Goal: Task Accomplishment & Management: Complete application form

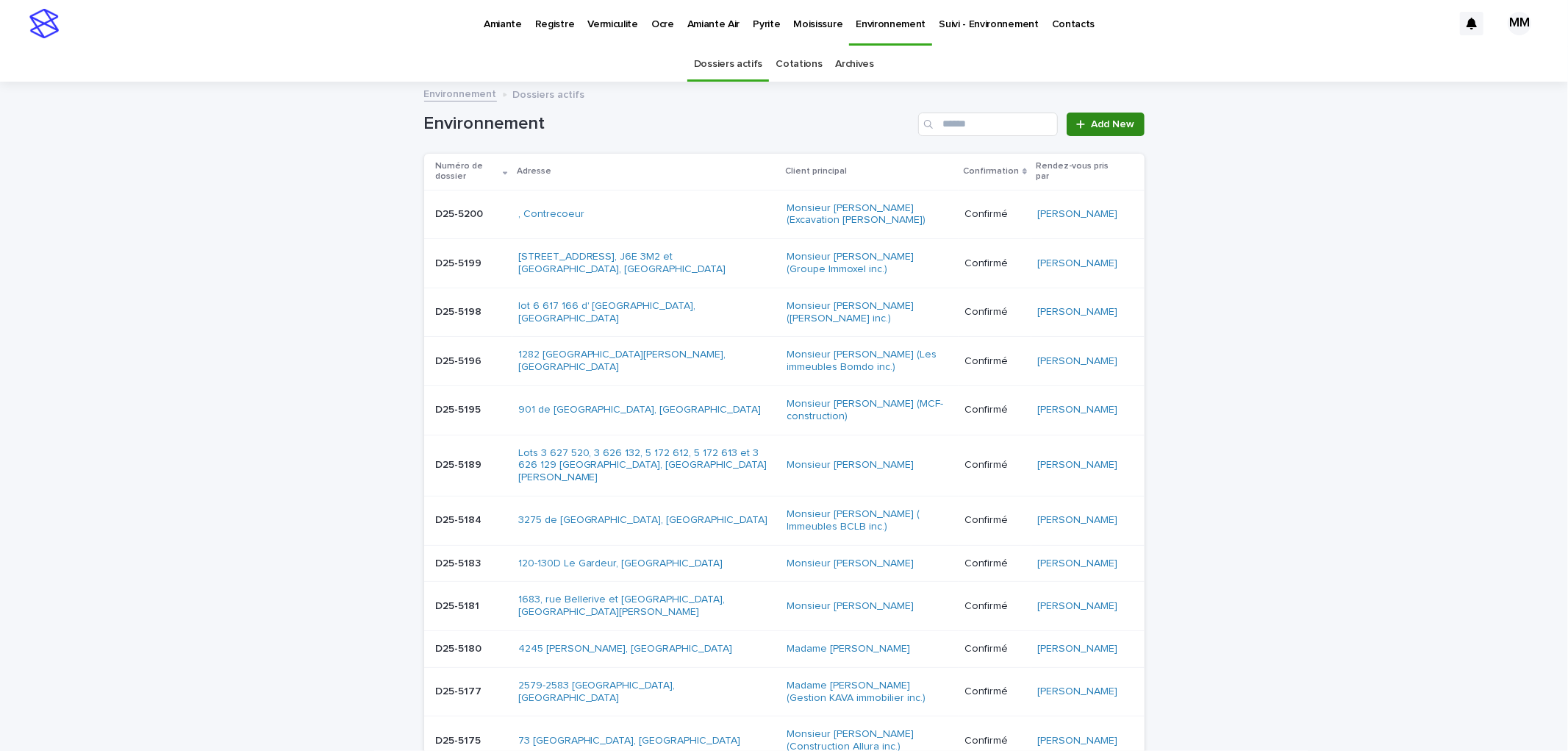
click at [1110, 130] on link "Add New" at bounding box center [1104, 125] width 77 height 24
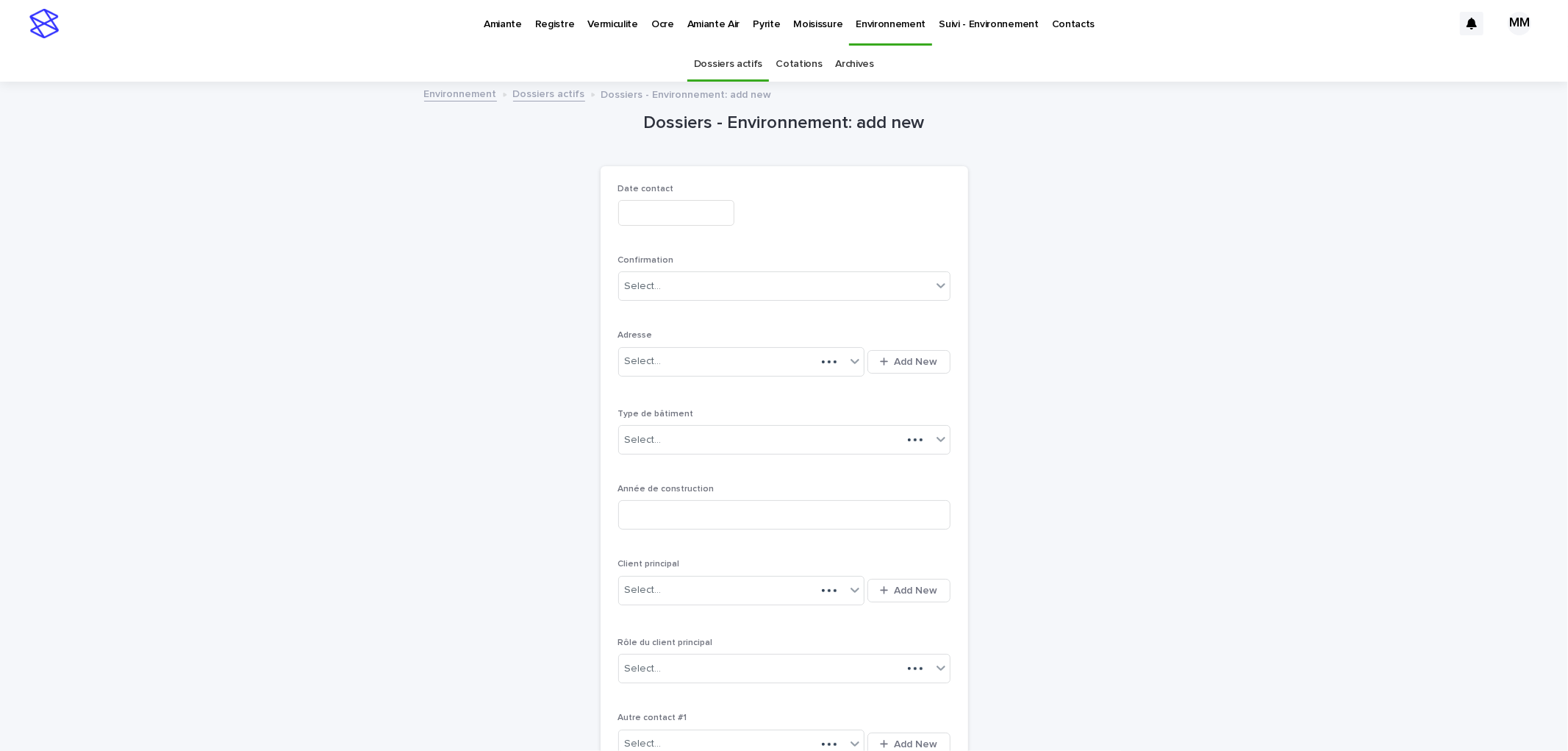
scroll to position [47, 0]
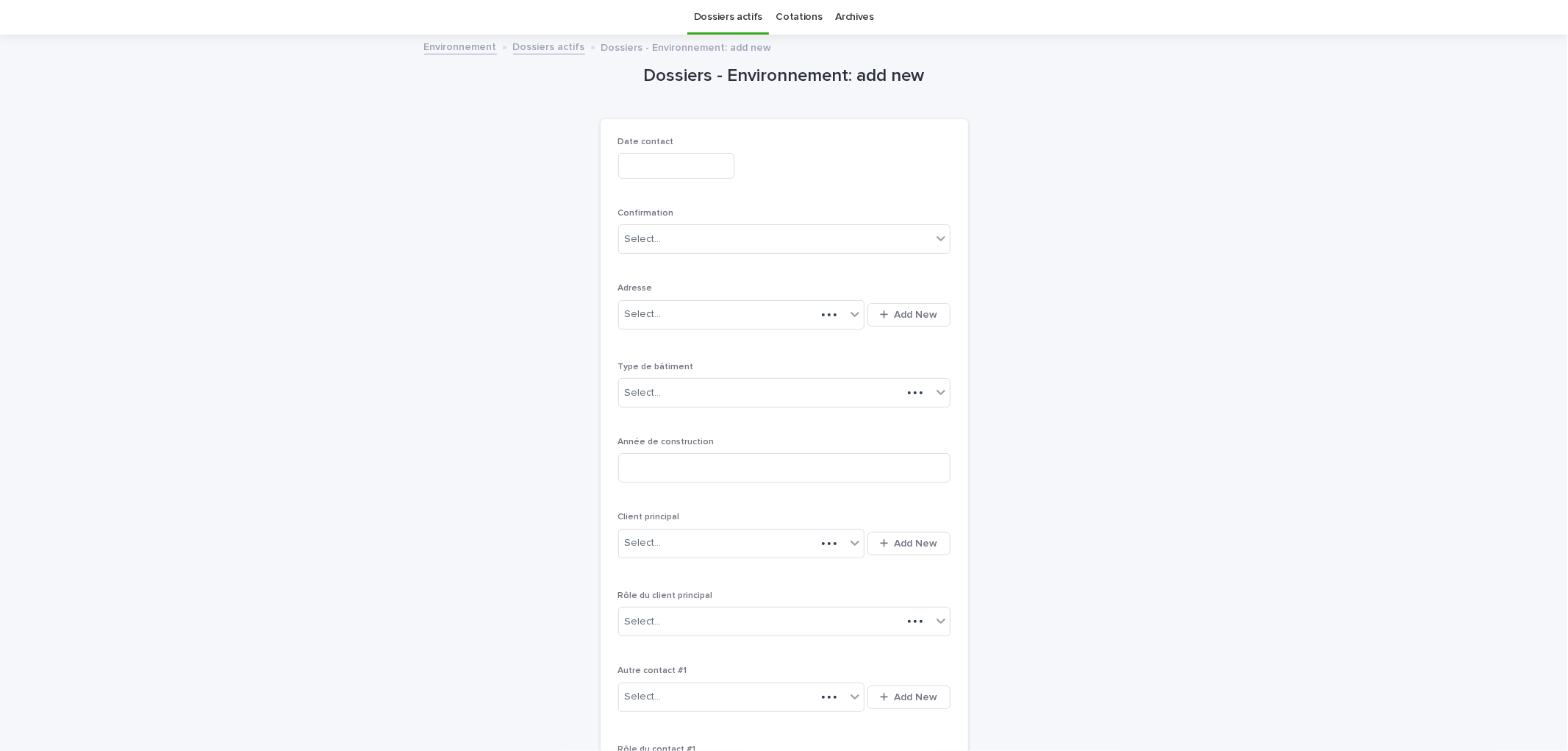
click at [668, 179] on div "Date contact" at bounding box center [784, 163] width 332 height 54
click at [642, 163] on input "text" at bounding box center [676, 166] width 116 height 25
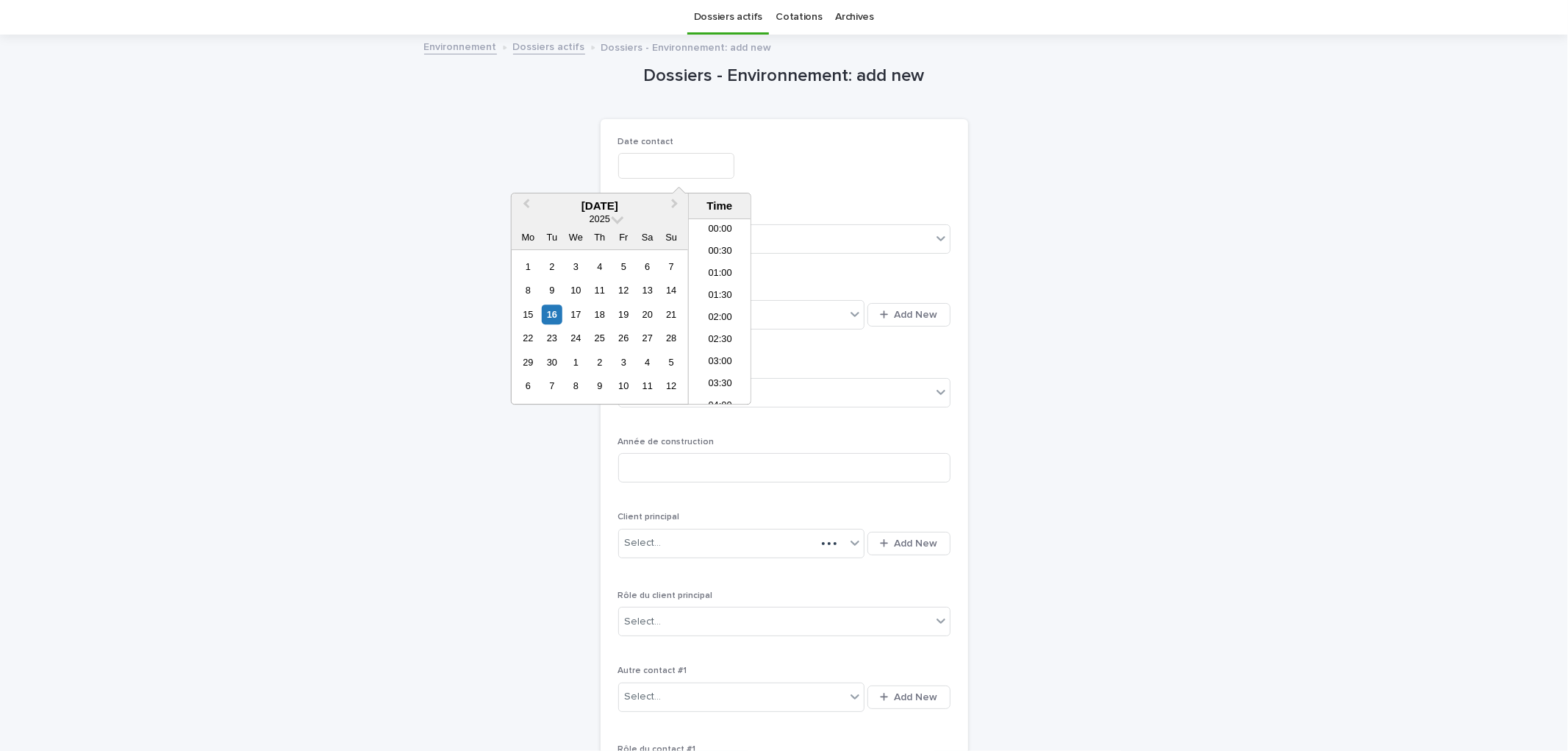
scroll to position [382, 0]
click at [550, 319] on div "16" at bounding box center [552, 314] width 20 height 20
type input "**********"
click at [874, 193] on div "**********" at bounding box center [784, 508] width 332 height 743
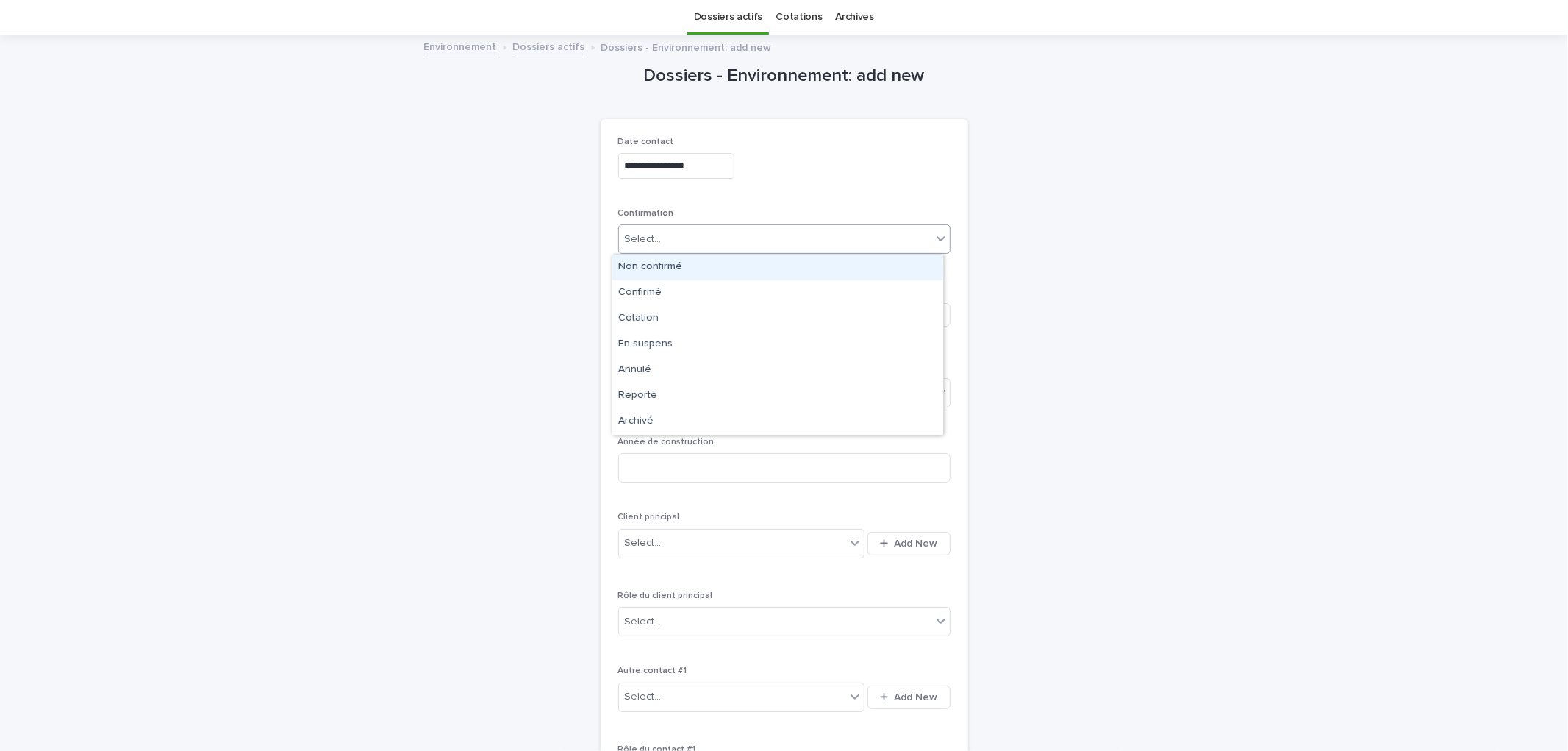
click at [798, 244] on div "Select..." at bounding box center [774, 239] width 313 height 25
click at [671, 317] on div "Cotation" at bounding box center [777, 319] width 330 height 25
click at [927, 310] on span "Add New" at bounding box center [916, 315] width 43 height 10
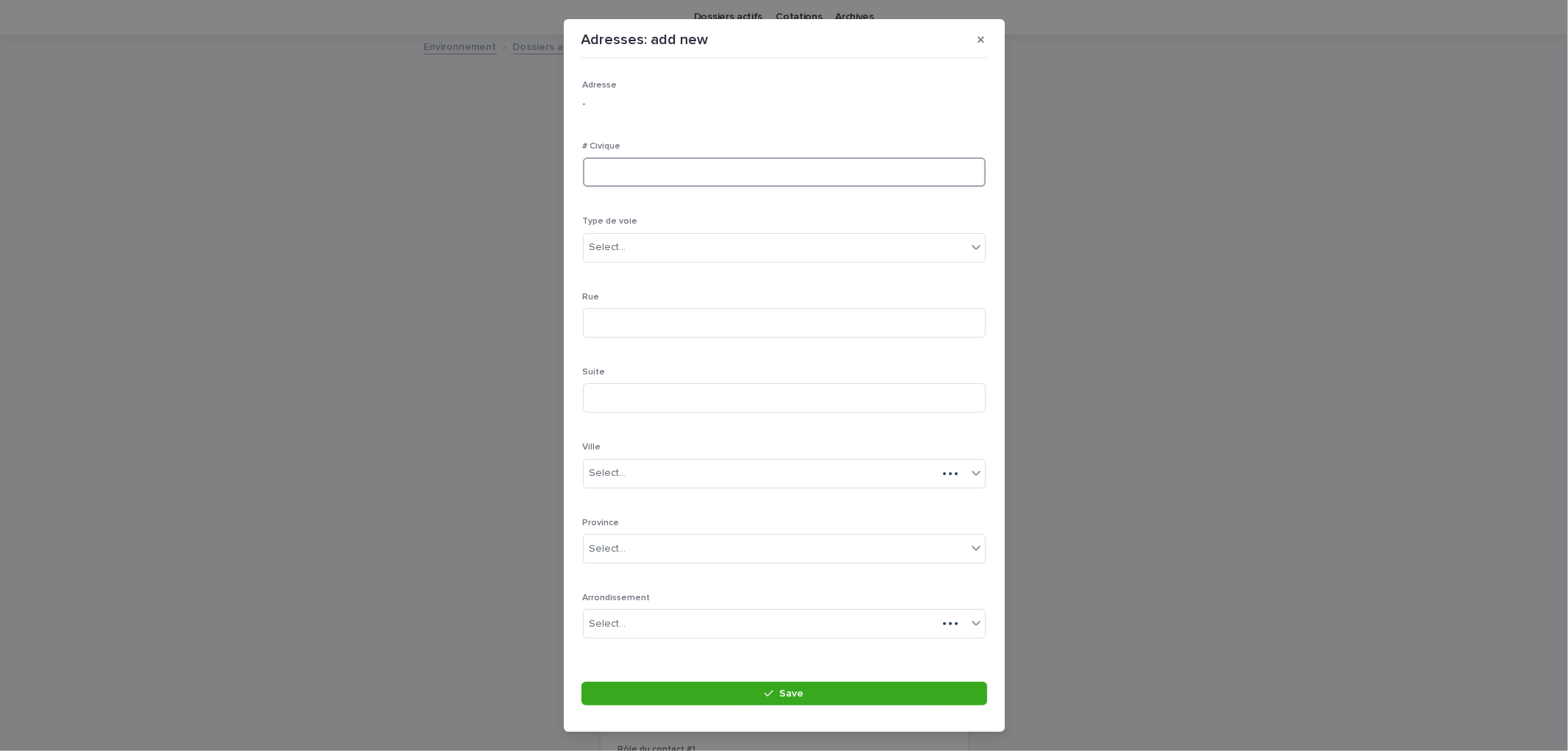
click at [647, 182] on input at bounding box center [784, 172] width 403 height 29
type input "****"
click at [641, 239] on div "Select..." at bounding box center [774, 247] width 383 height 25
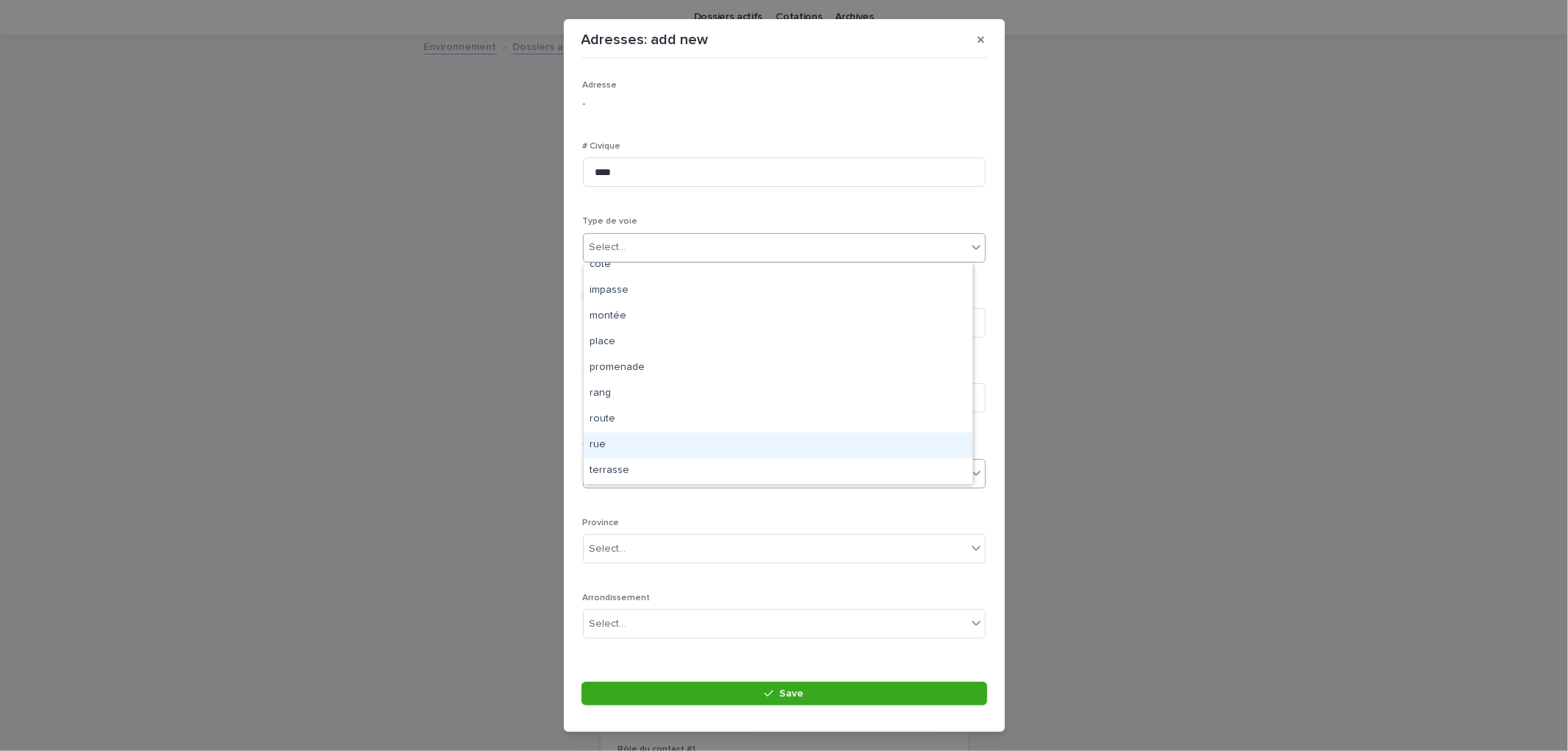
click at [607, 447] on div "rue" at bounding box center [777, 445] width 389 height 25
click at [666, 334] on input at bounding box center [784, 323] width 403 height 29
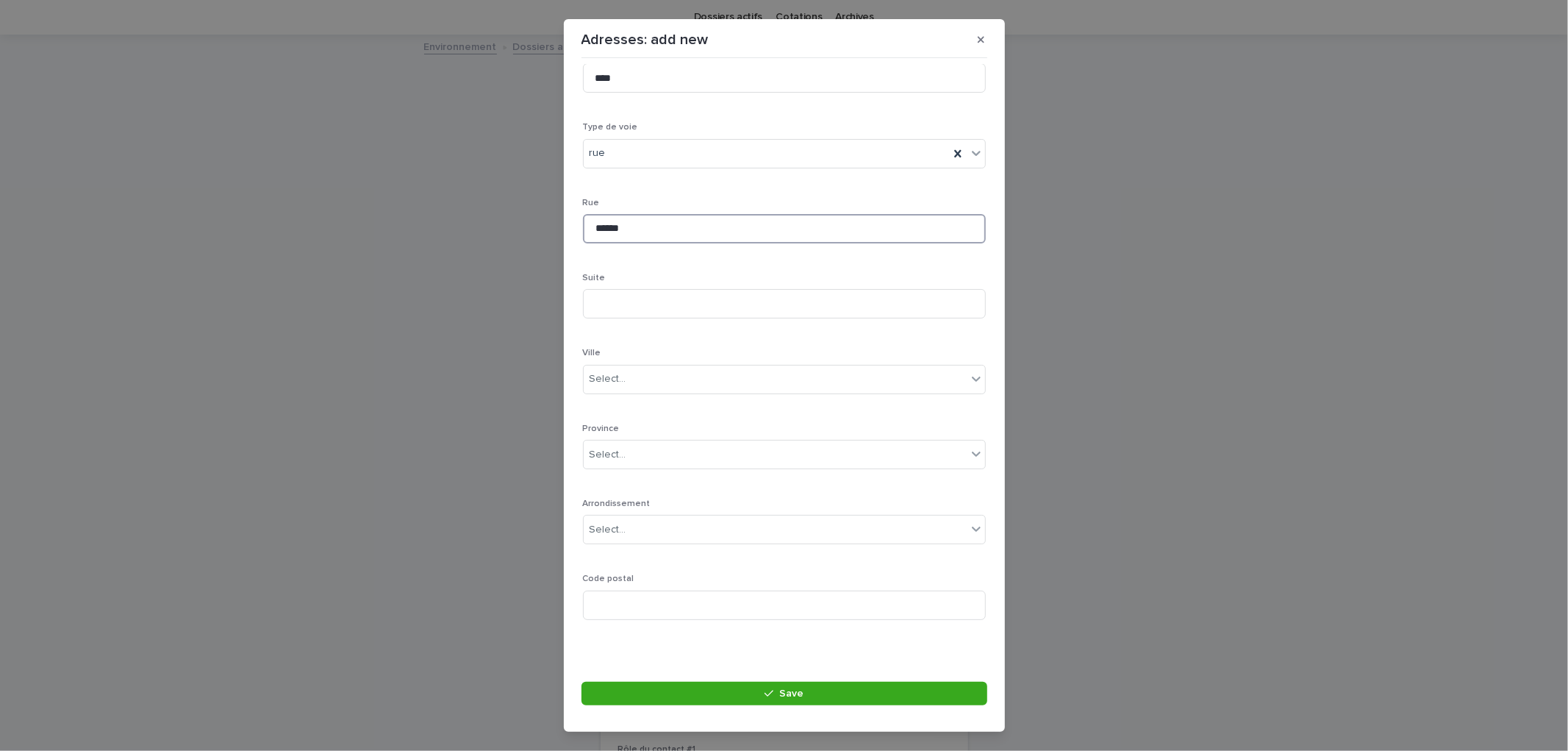
scroll to position [95, 0]
type input "*****"
click at [634, 377] on div "Select..." at bounding box center [774, 377] width 383 height 25
type input "*******"
click at [639, 398] on div "Chambly" at bounding box center [777, 406] width 389 height 25
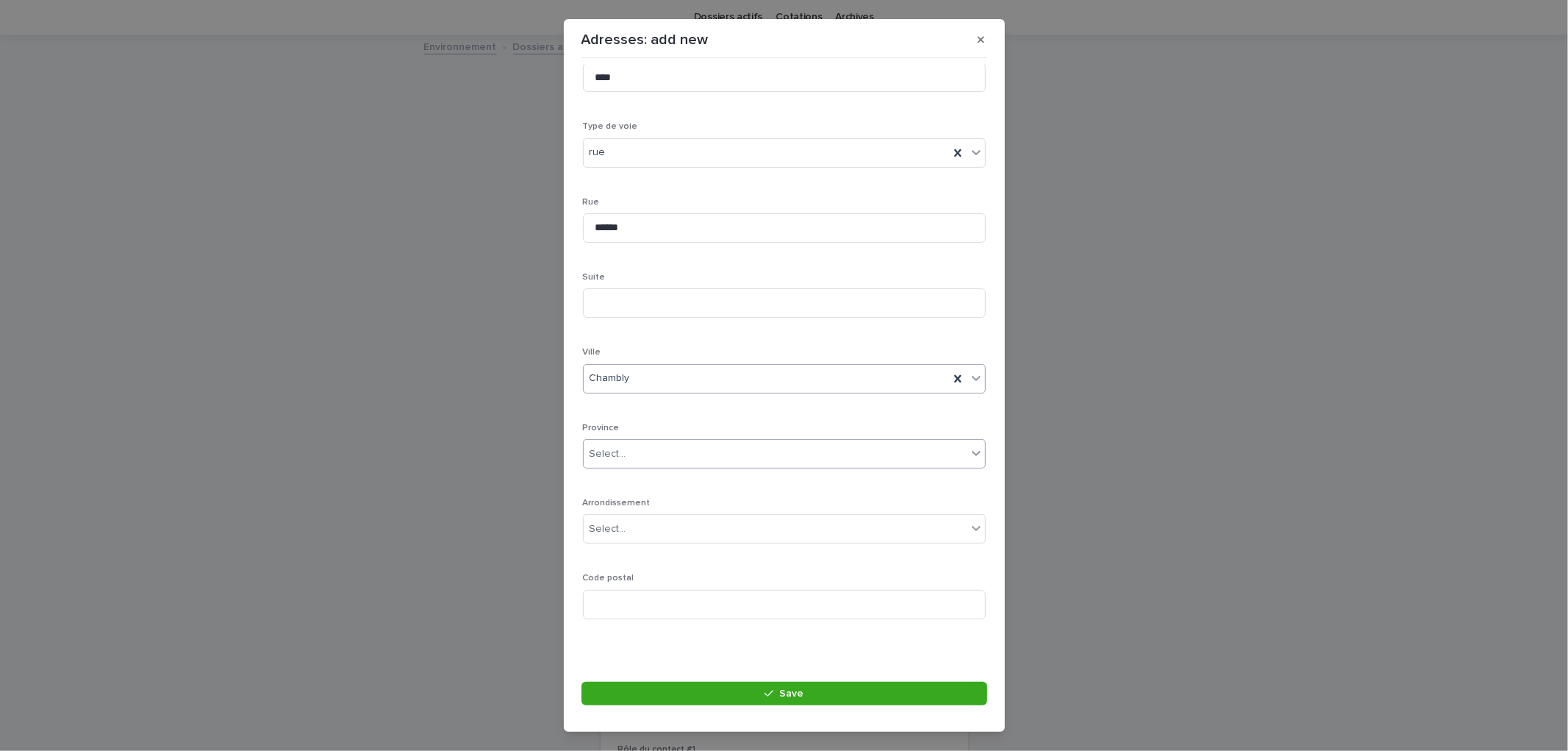
click at [628, 460] on div "Select..." at bounding box center [774, 454] width 383 height 25
type input "**"
click at [612, 480] on div "QC" at bounding box center [777, 481] width 389 height 25
click at [638, 605] on input at bounding box center [784, 604] width 403 height 29
type input "*******"
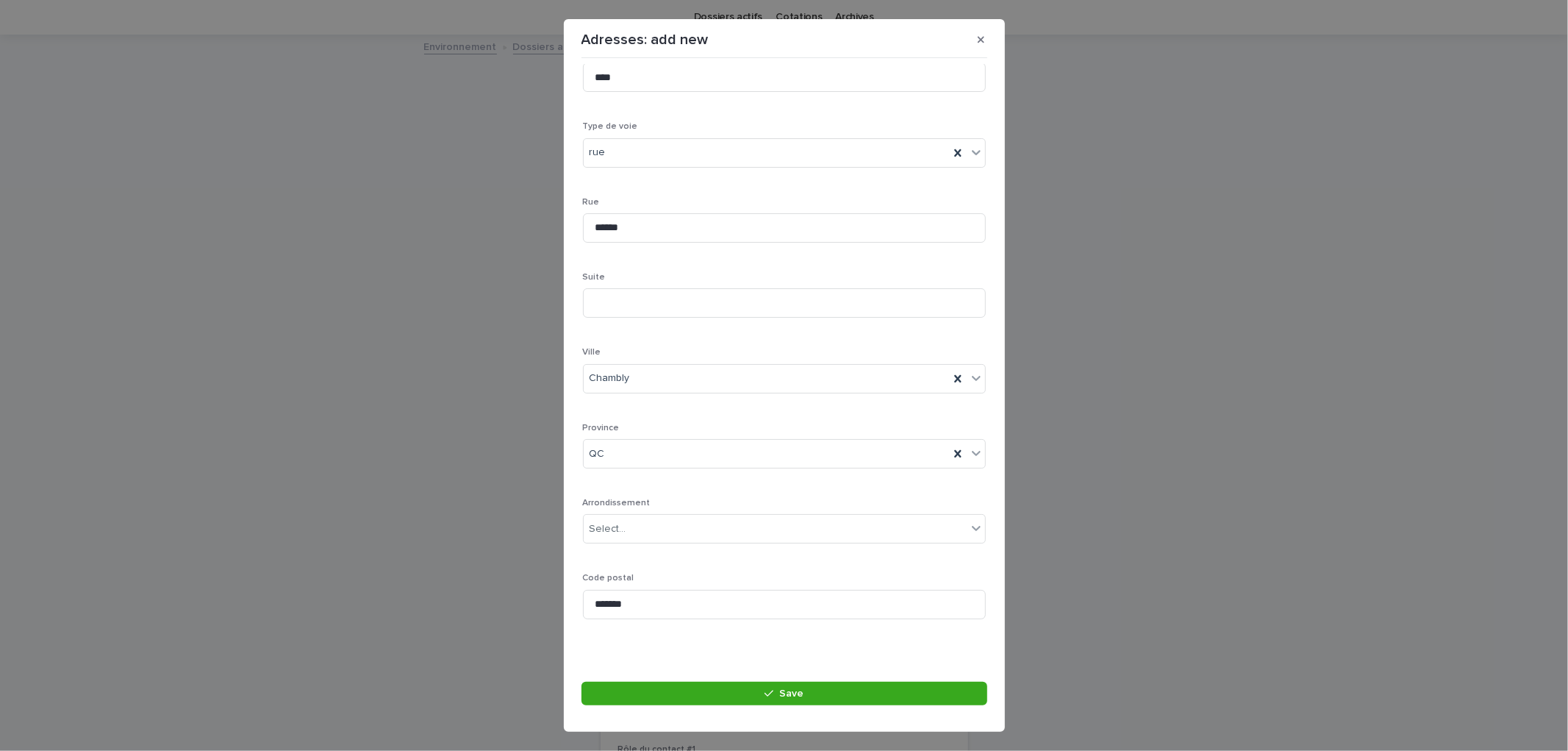
drag, startPoint x: 801, startPoint y: 675, endPoint x: 808, endPoint y: 681, distance: 9.2
click at [804, 674] on section "Adresses: add new Loading... Saving… Loading... Saving… Loading... Saving… Adre…" at bounding box center [784, 375] width 441 height 713
click at [798, 695] on span "Save" at bounding box center [791, 693] width 24 height 10
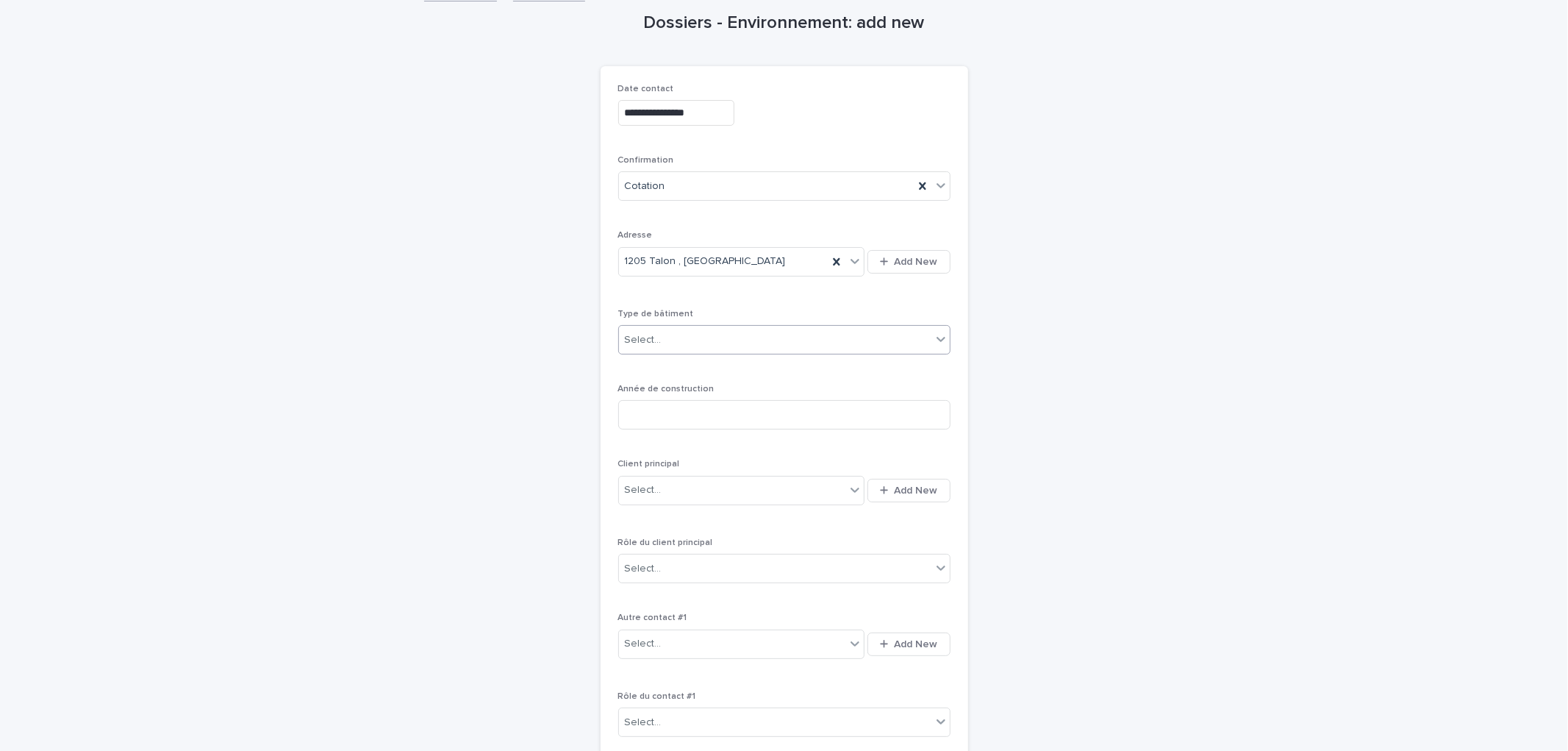
scroll to position [128, 0]
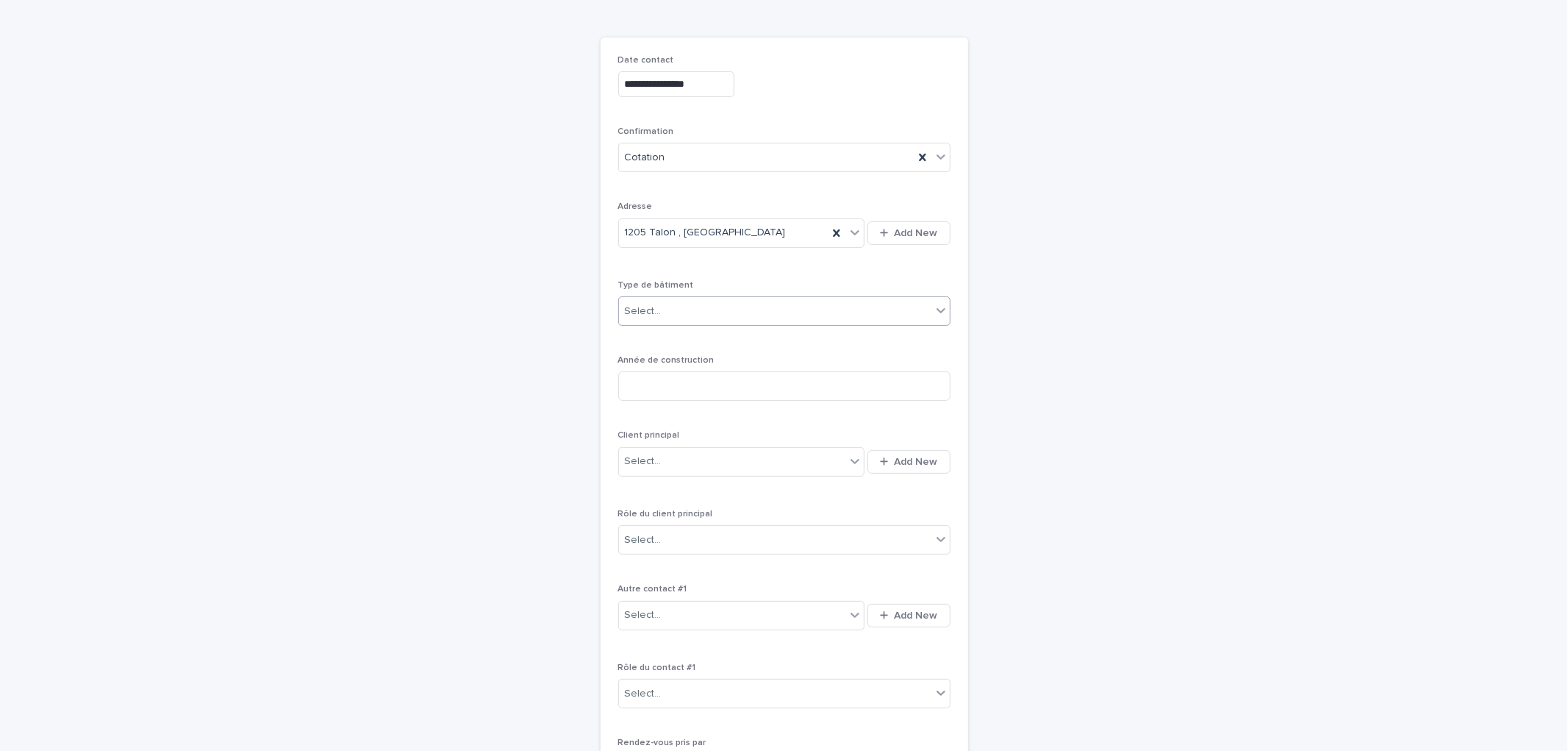
click at [707, 305] on div "Select..." at bounding box center [774, 311] width 313 height 25
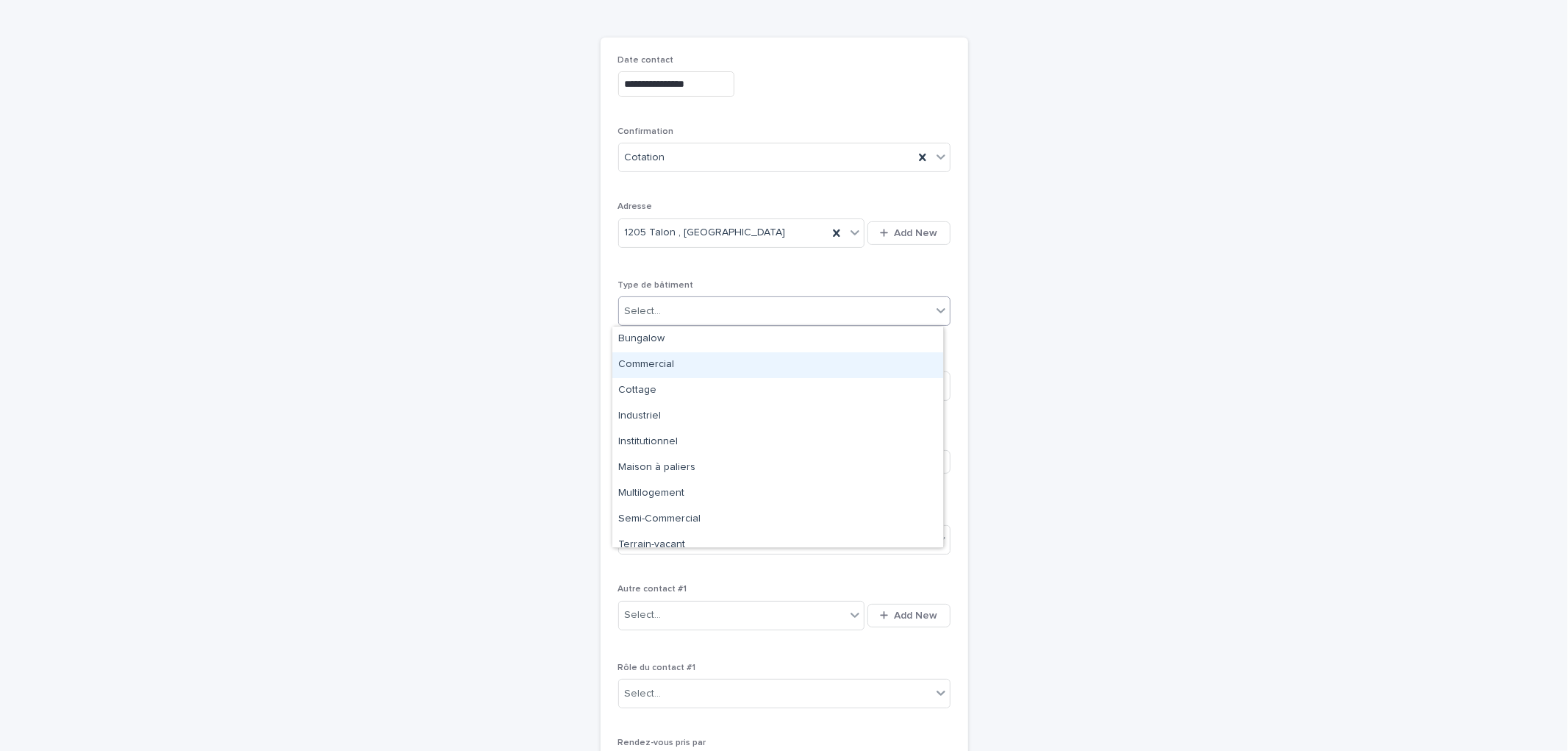
scroll to position [11, 0]
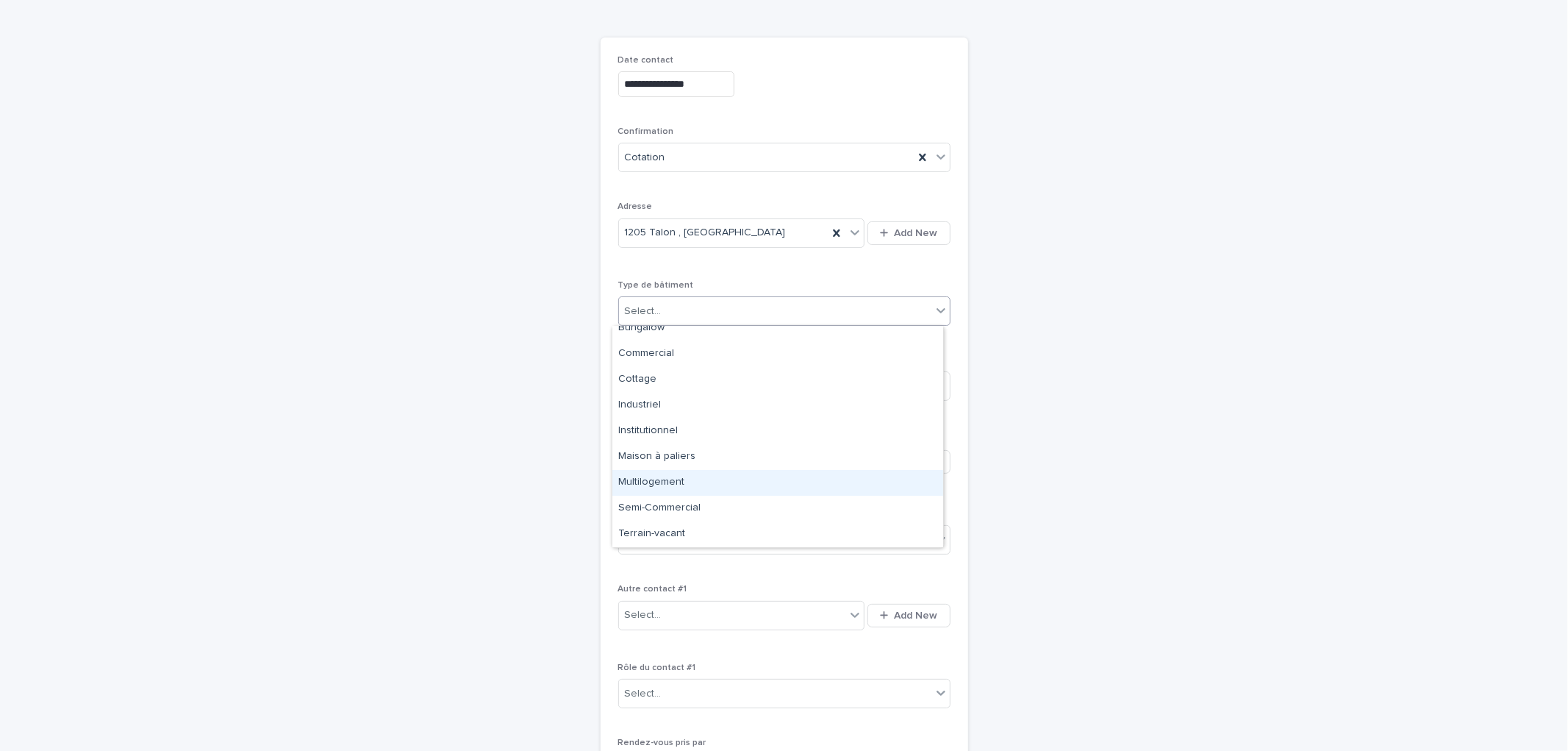
click at [698, 485] on div "Multilogement" at bounding box center [777, 482] width 330 height 25
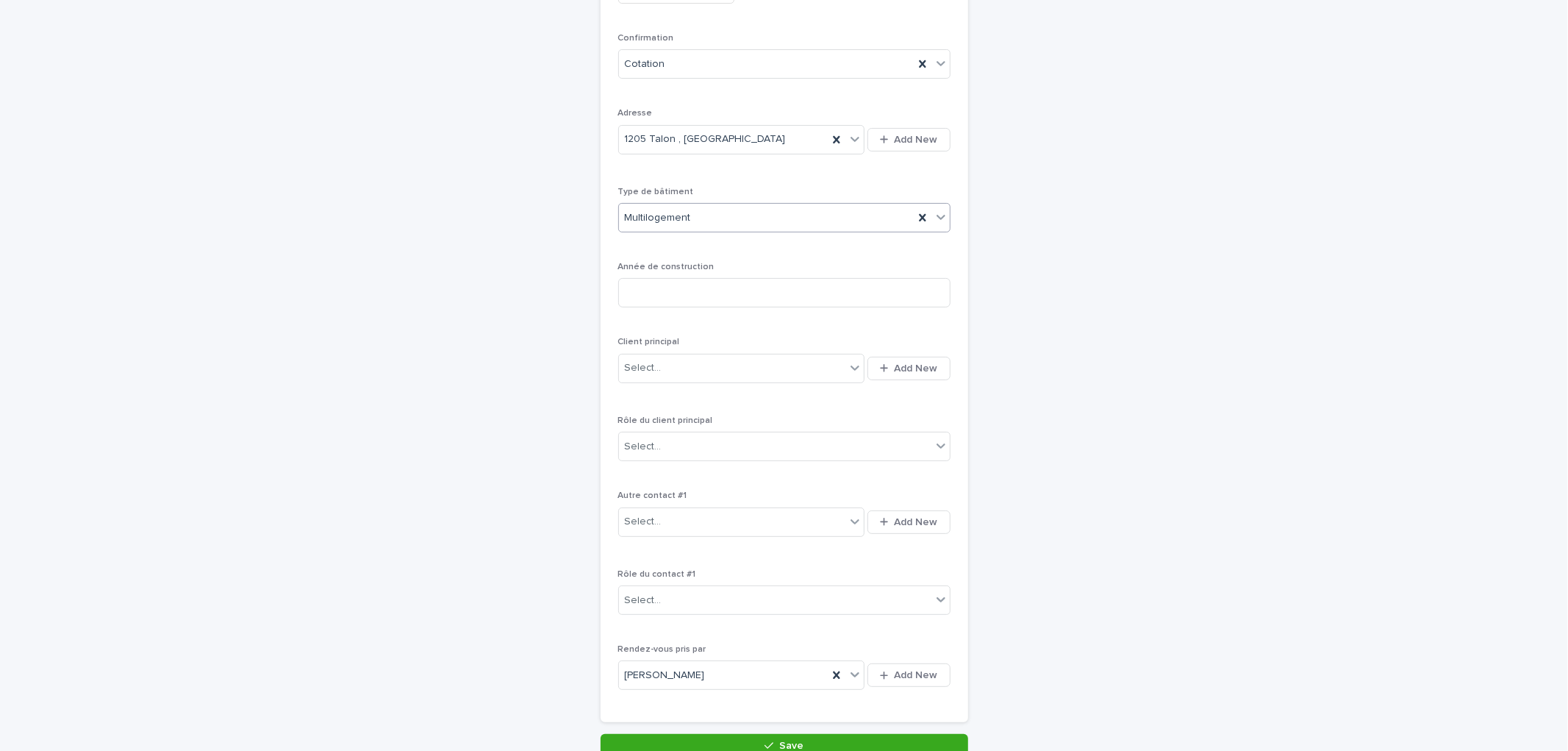
scroll to position [292, 0]
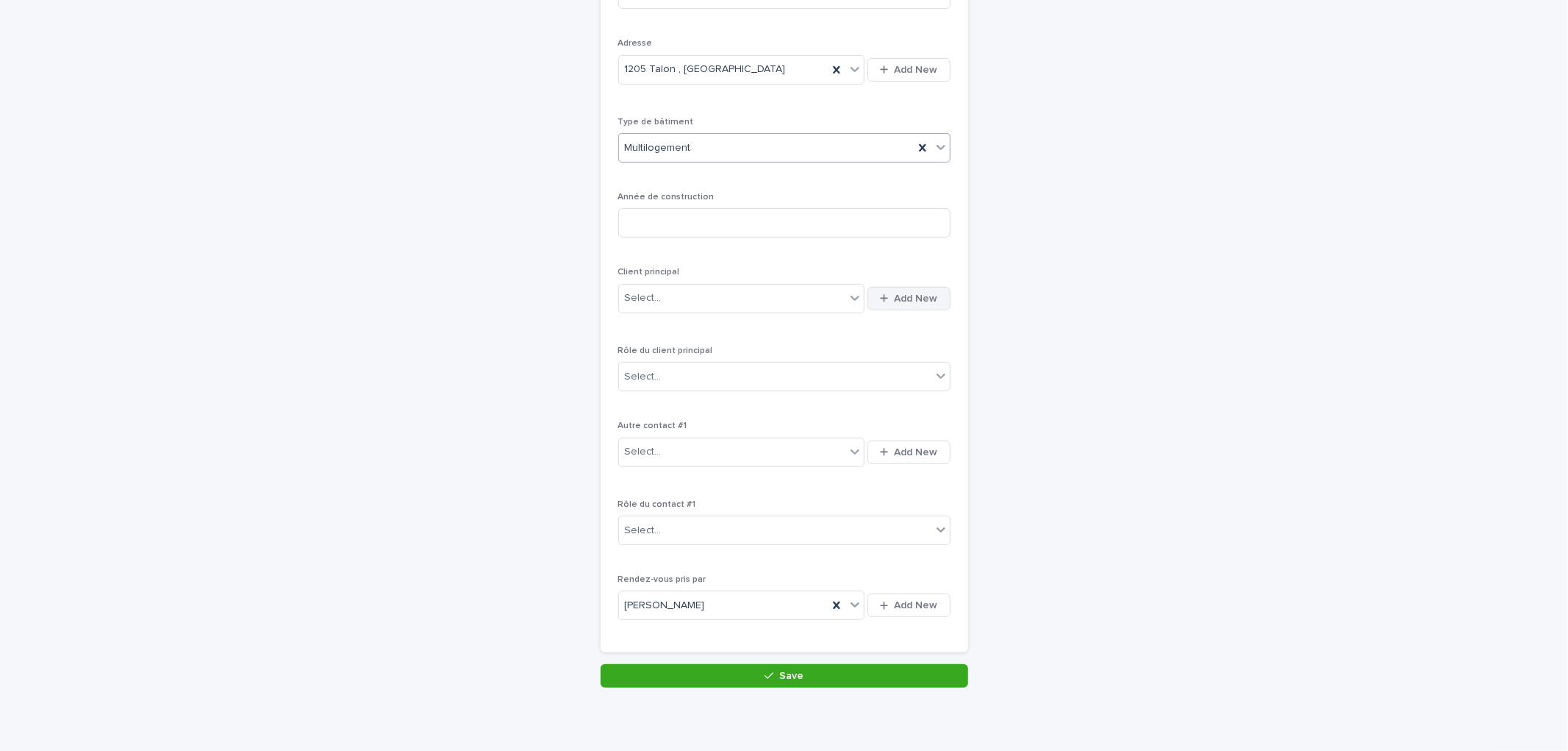
click at [918, 304] on button "Add New" at bounding box center [908, 298] width 82 height 24
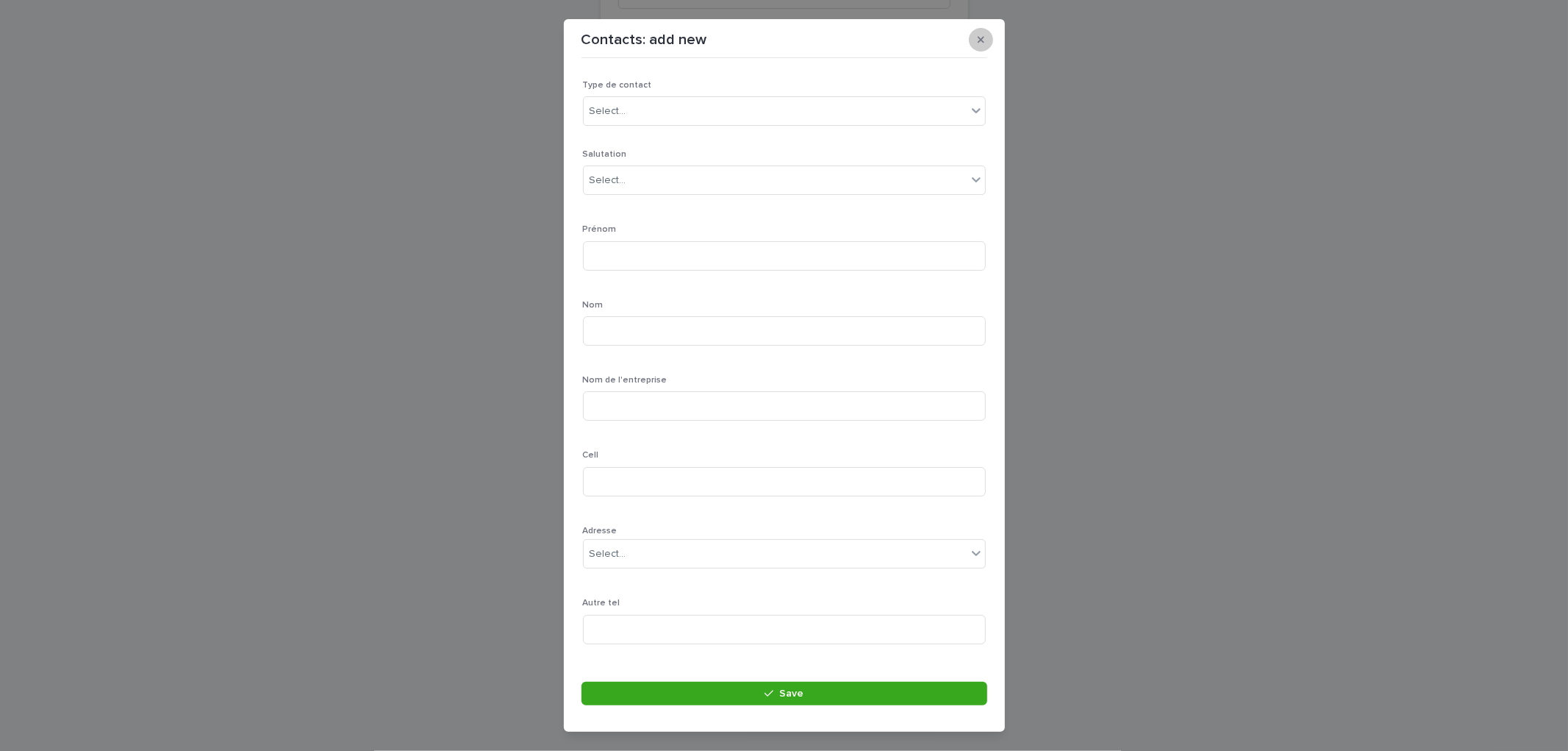
click at [978, 31] on button "button" at bounding box center [980, 39] width 24 height 24
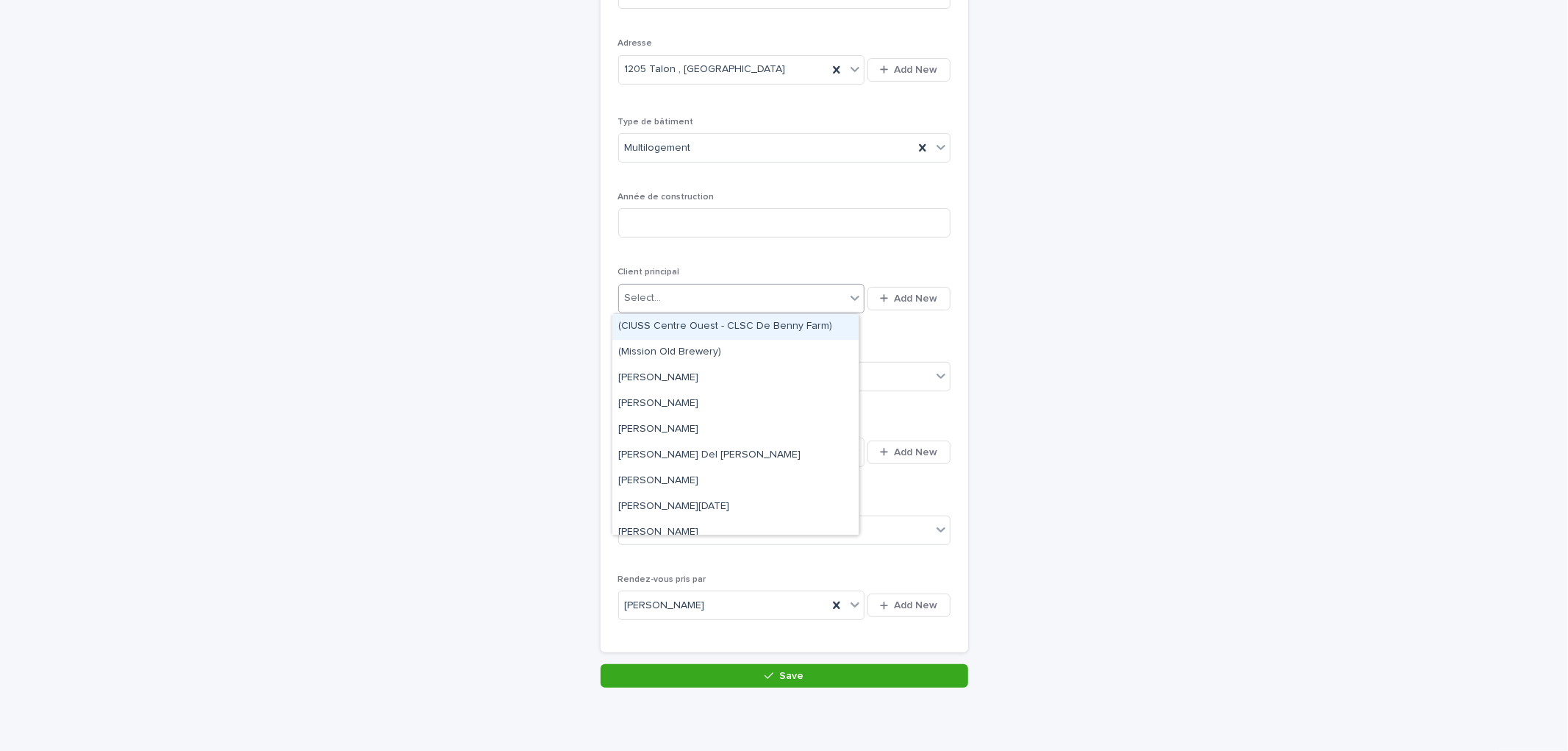
click at [721, 295] on div "Select..." at bounding box center [732, 298] width 227 height 25
type input "**********"
click at [788, 325] on div "Monsieur [PERSON_NAME] (Groupe Immologix inc.)" at bounding box center [735, 326] width 246 height 25
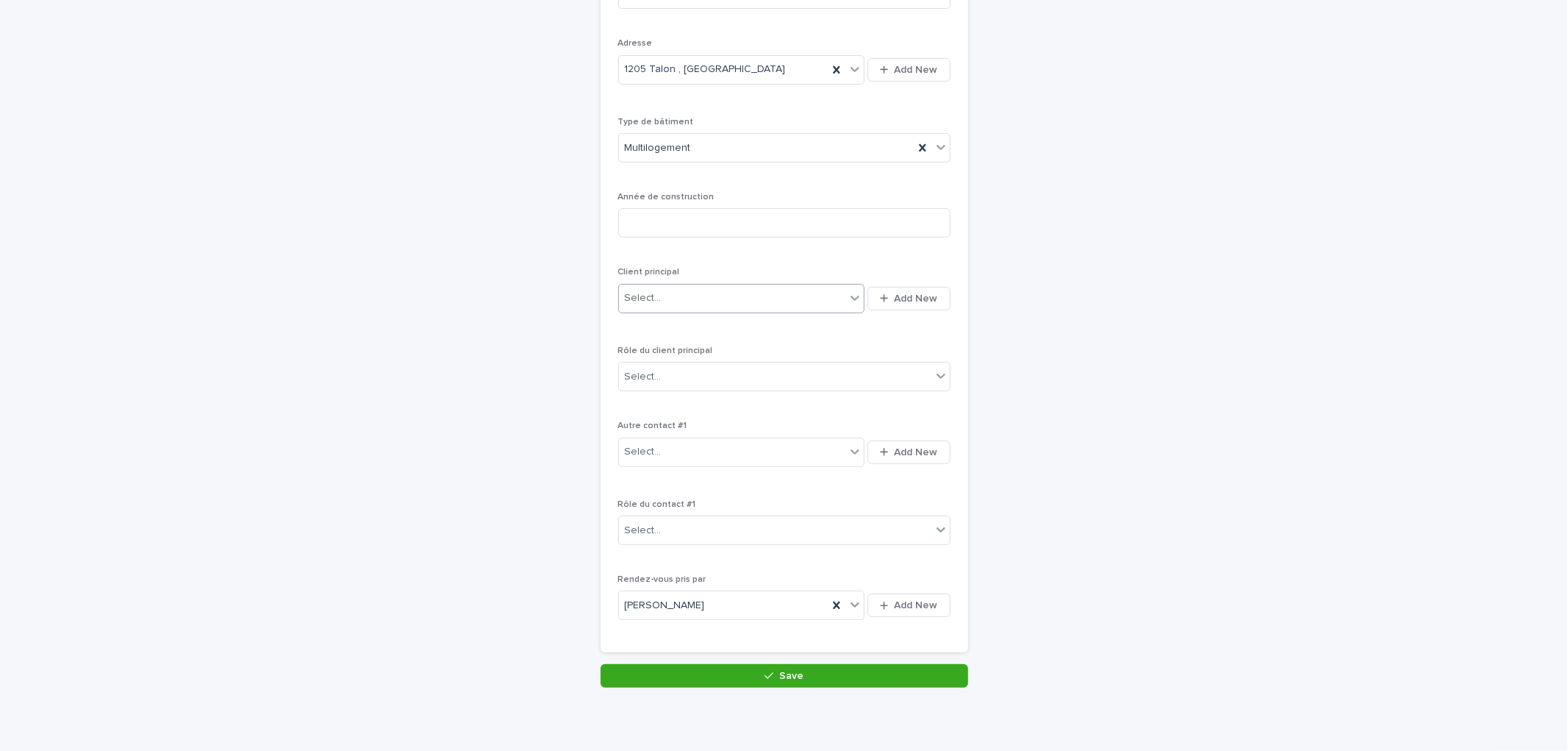
scroll to position [306, 0]
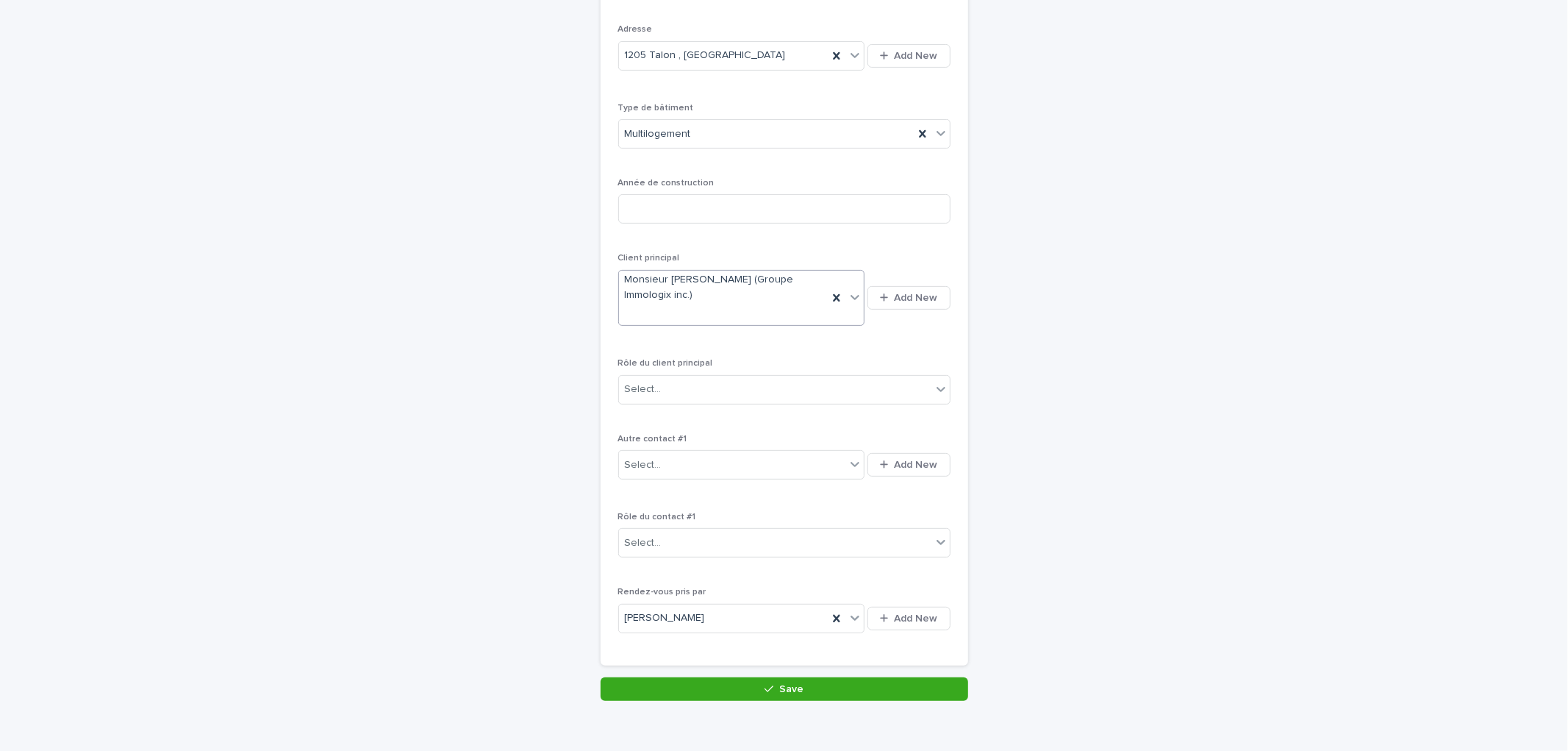
click at [748, 372] on div "Rôle du client principal Select..." at bounding box center [784, 386] width 332 height 57
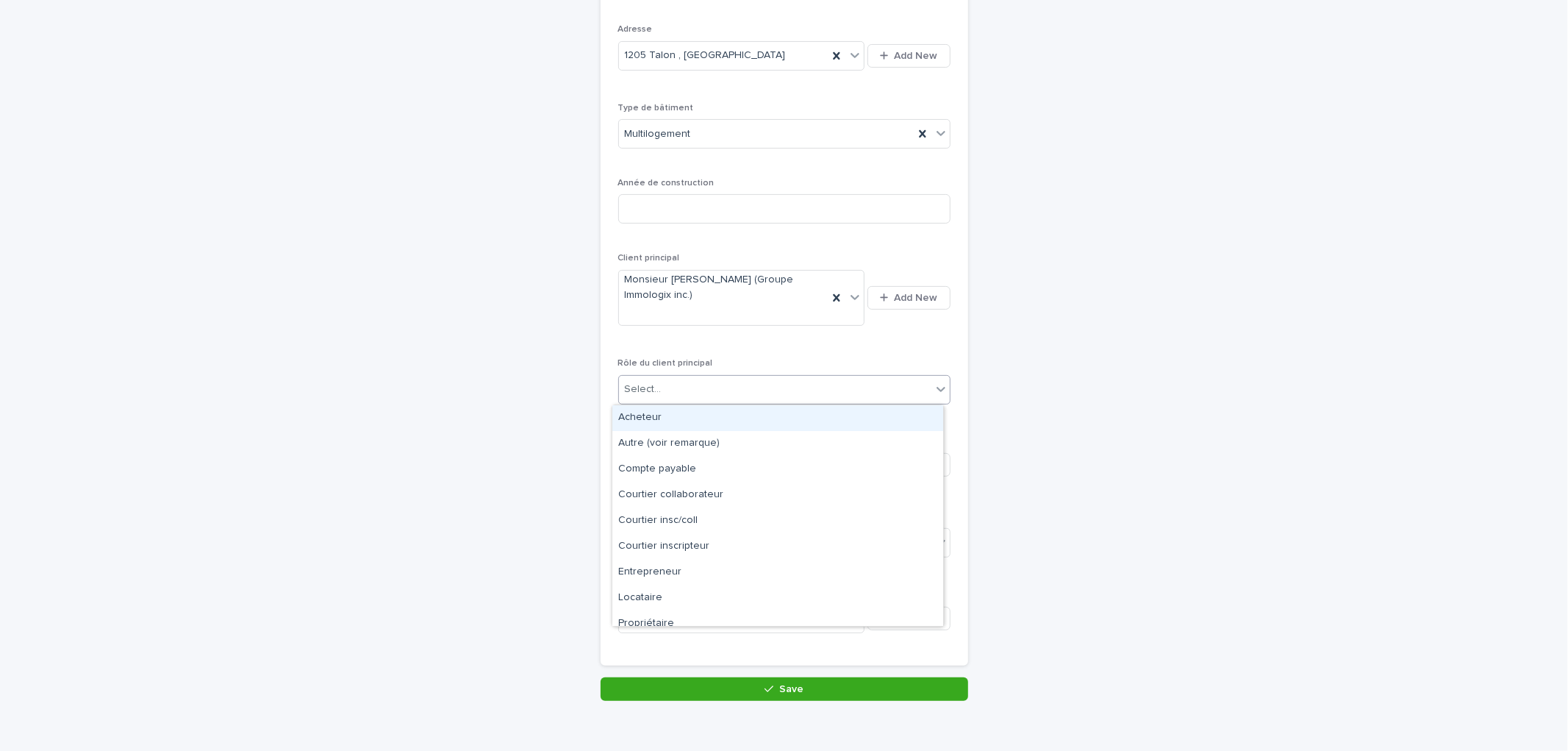
click at [739, 392] on div "Select..." at bounding box center [774, 389] width 313 height 25
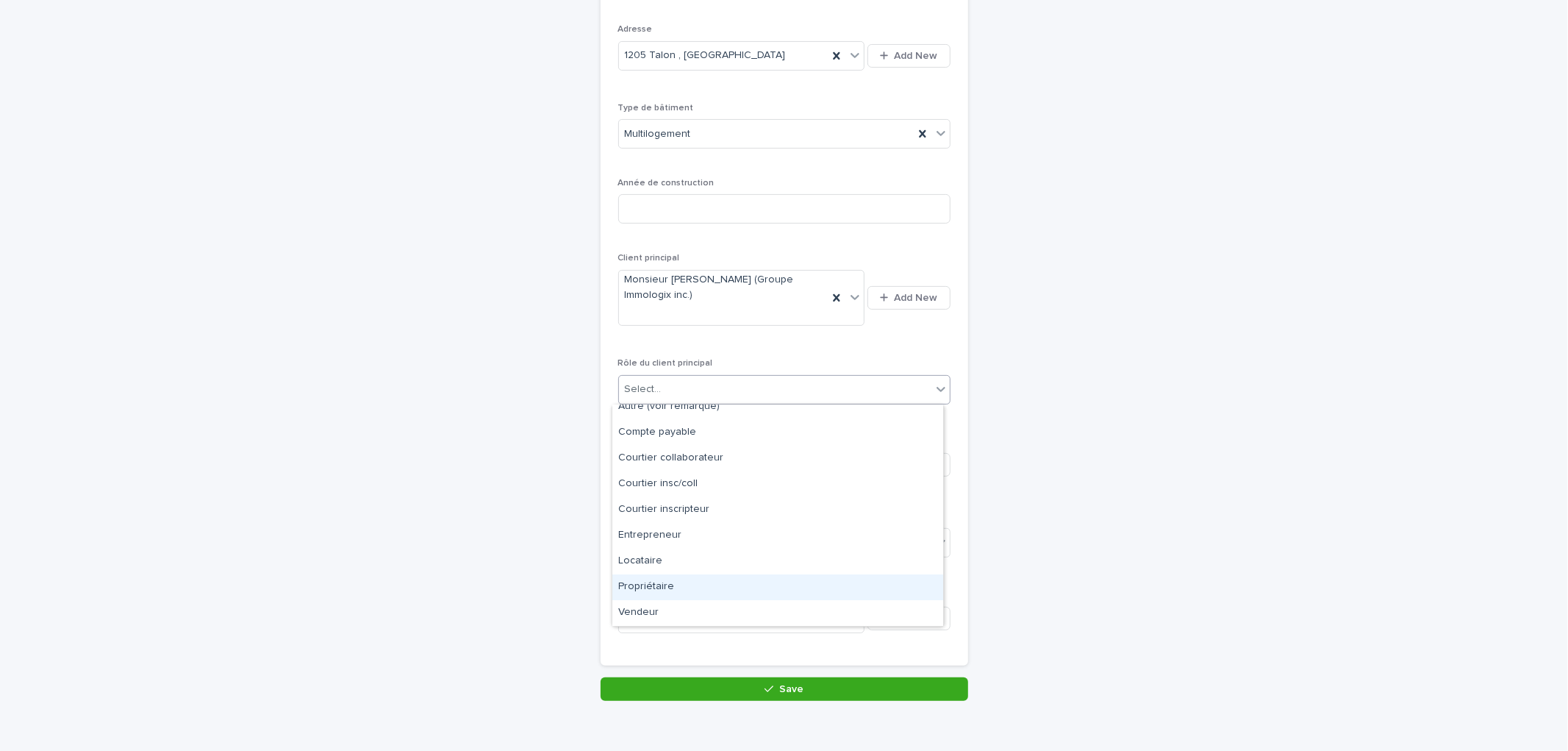
click at [663, 589] on div "Propriétaire" at bounding box center [777, 587] width 330 height 25
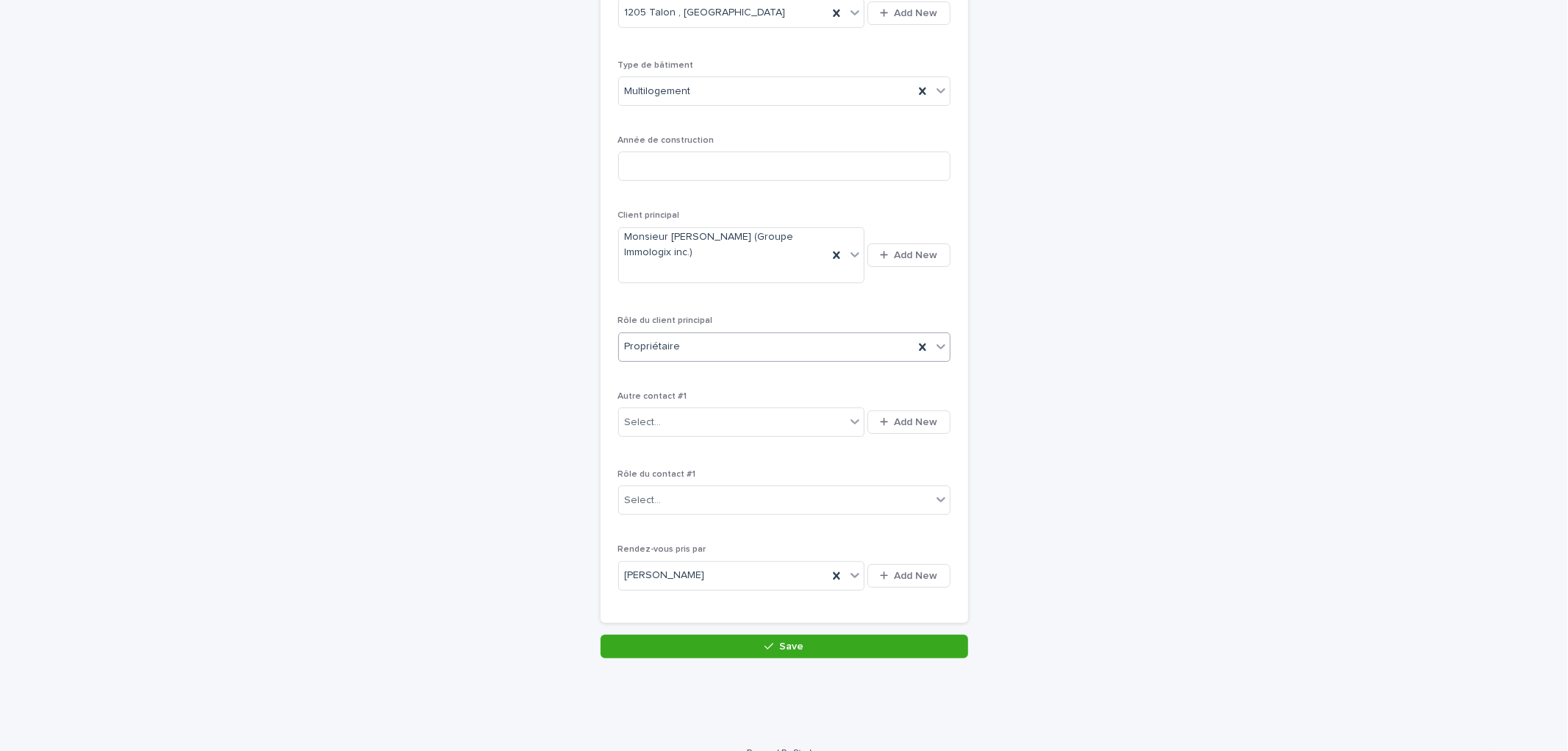
scroll to position [372, 0]
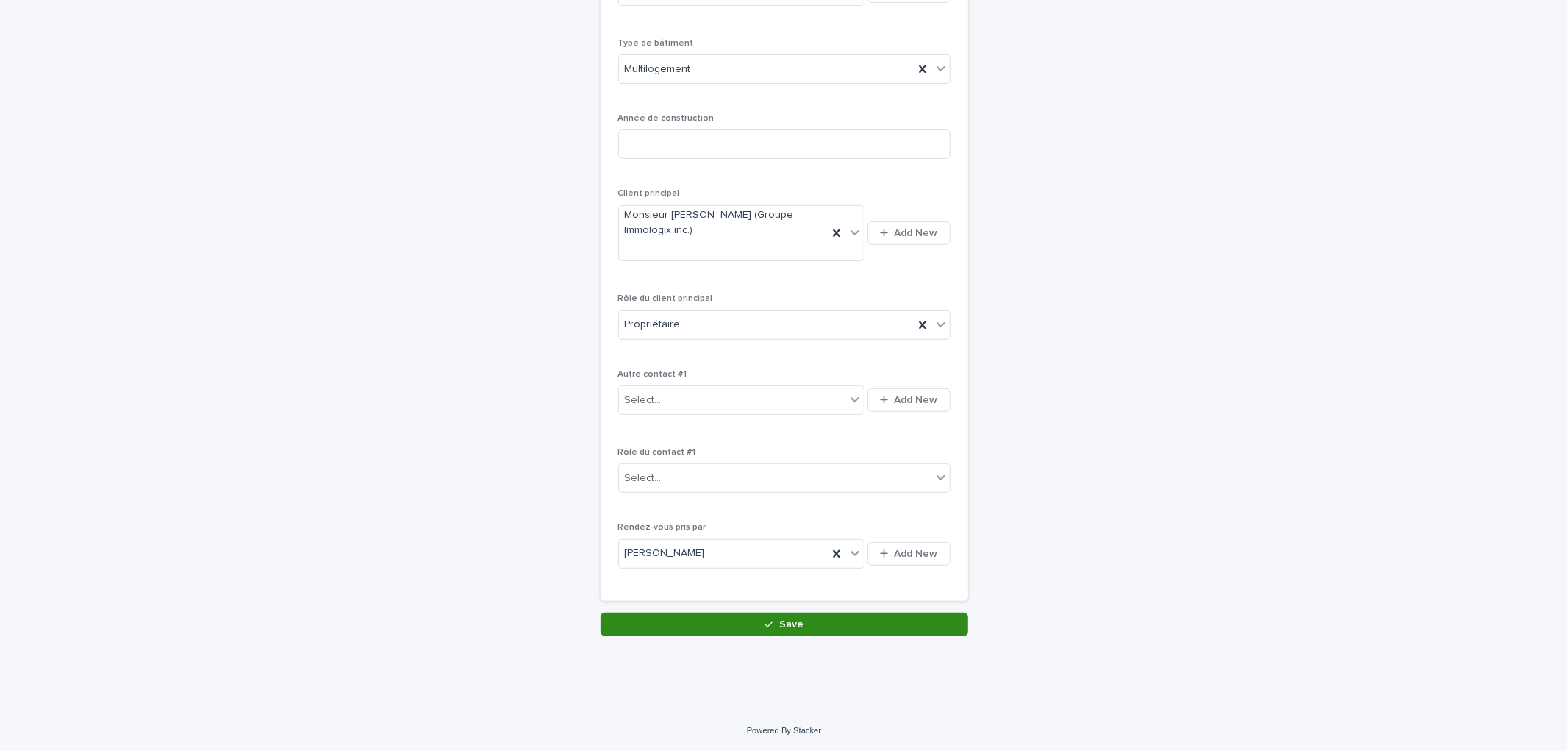
click at [795, 624] on span "Save" at bounding box center [791, 624] width 24 height 10
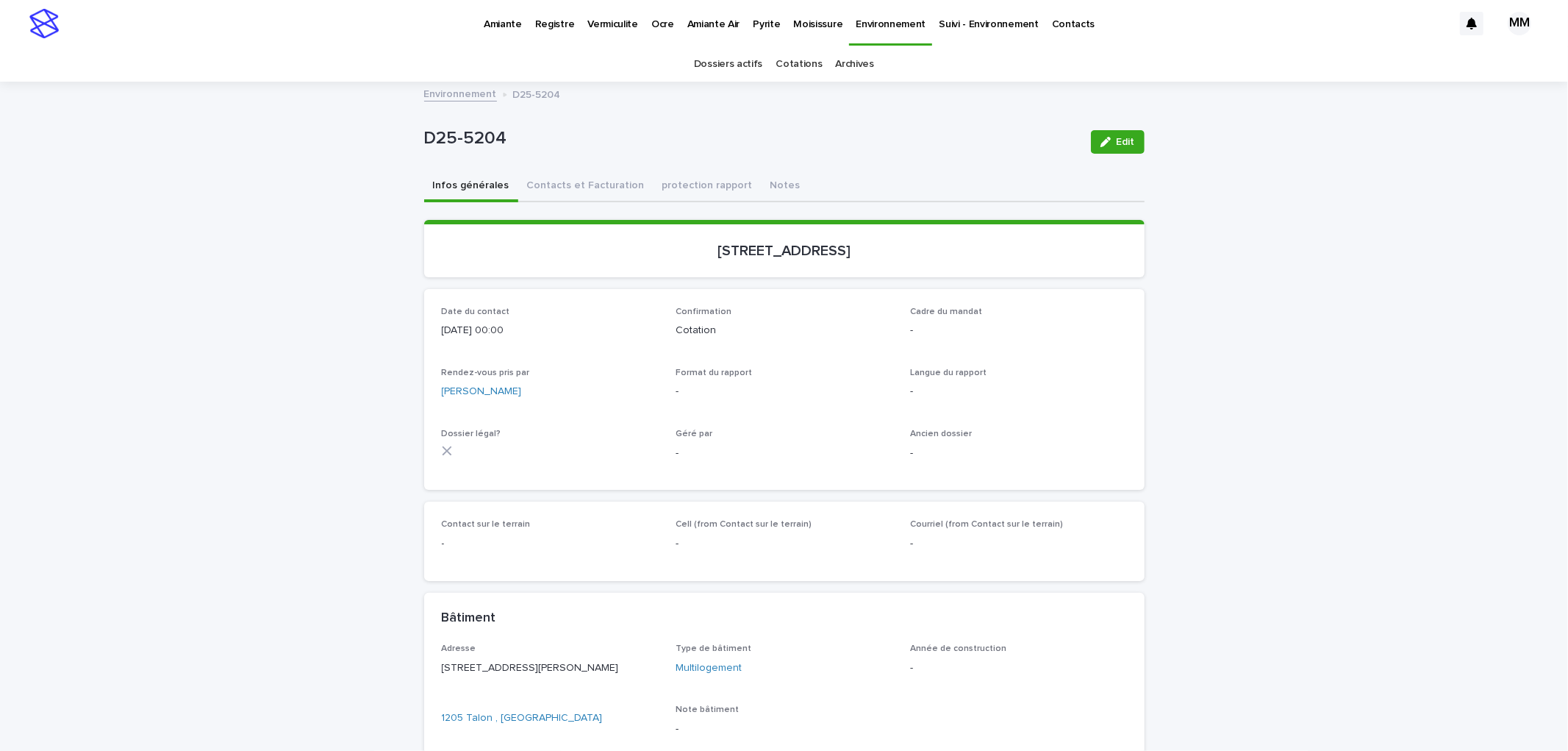
click at [1128, 123] on div "Edit" at bounding box center [1114, 142] width 60 height 59
click at [1118, 142] on span "Edit" at bounding box center [1125, 141] width 19 height 10
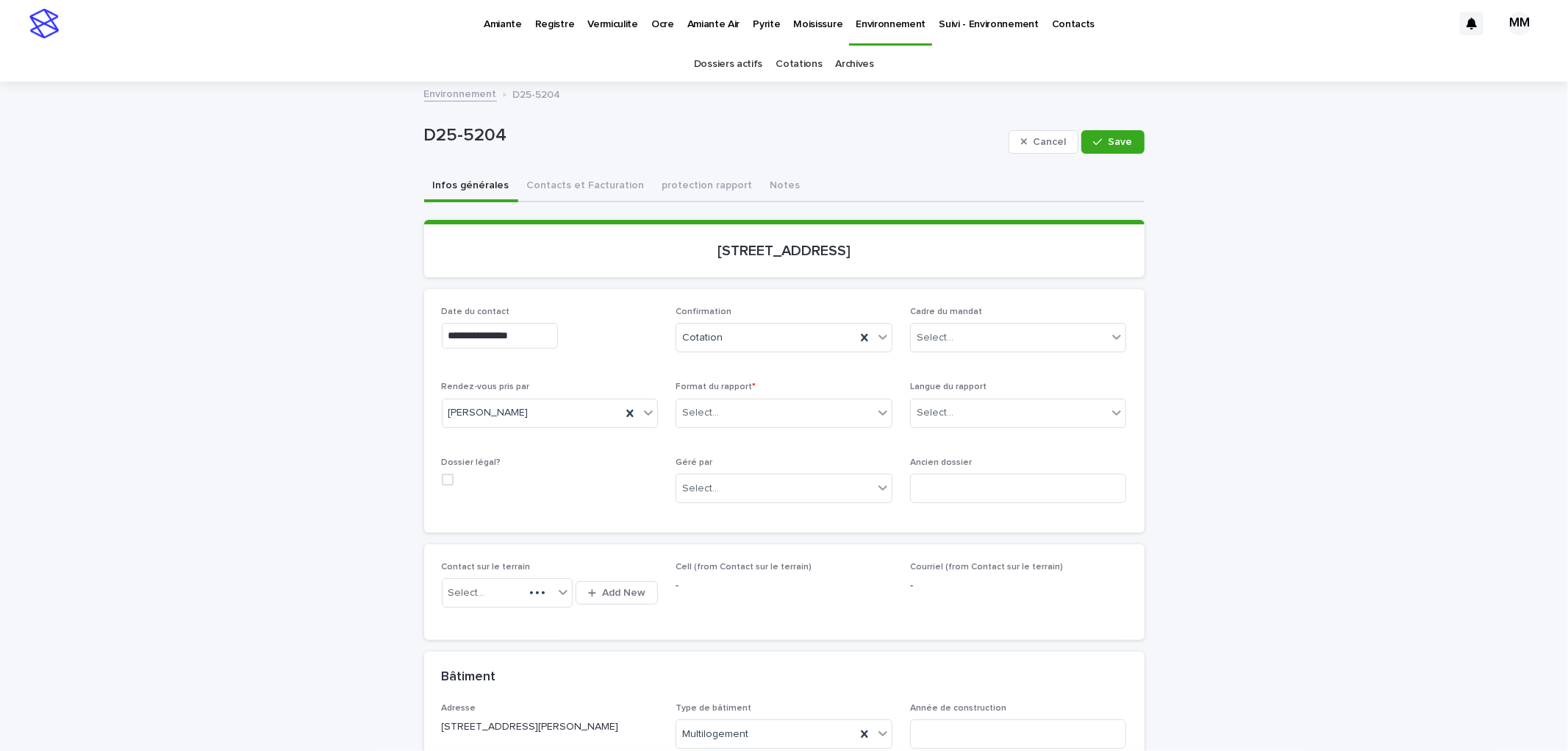
click at [784, 394] on div "Format du rapport * Select..." at bounding box center [783, 410] width 217 height 57
click at [787, 415] on div "Select..." at bounding box center [774, 413] width 197 height 25
click at [728, 435] on div "Électronique" at bounding box center [778, 440] width 216 height 25
click at [971, 401] on div "Select..." at bounding box center [1008, 413] width 197 height 25
click at [968, 430] on div "Français" at bounding box center [1012, 440] width 216 height 25
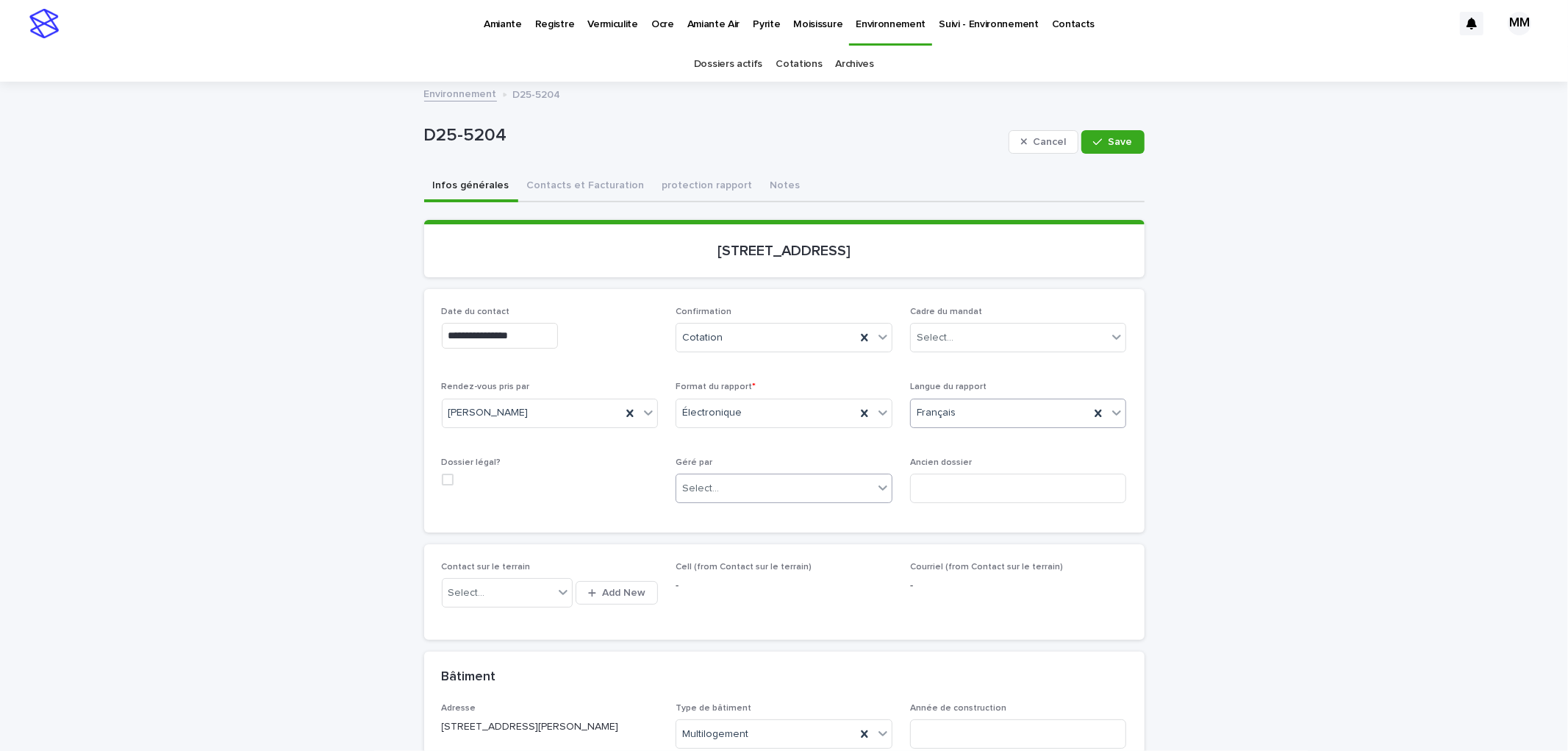
click at [783, 492] on div "Select..." at bounding box center [774, 488] width 197 height 25
click at [725, 516] on div "Multitest" at bounding box center [778, 516] width 216 height 25
click at [974, 339] on div "Select..." at bounding box center [1008, 337] width 197 height 25
click at [975, 399] on div "Transaction" at bounding box center [1012, 390] width 216 height 25
click at [1122, 136] on span "Save" at bounding box center [1120, 141] width 24 height 10
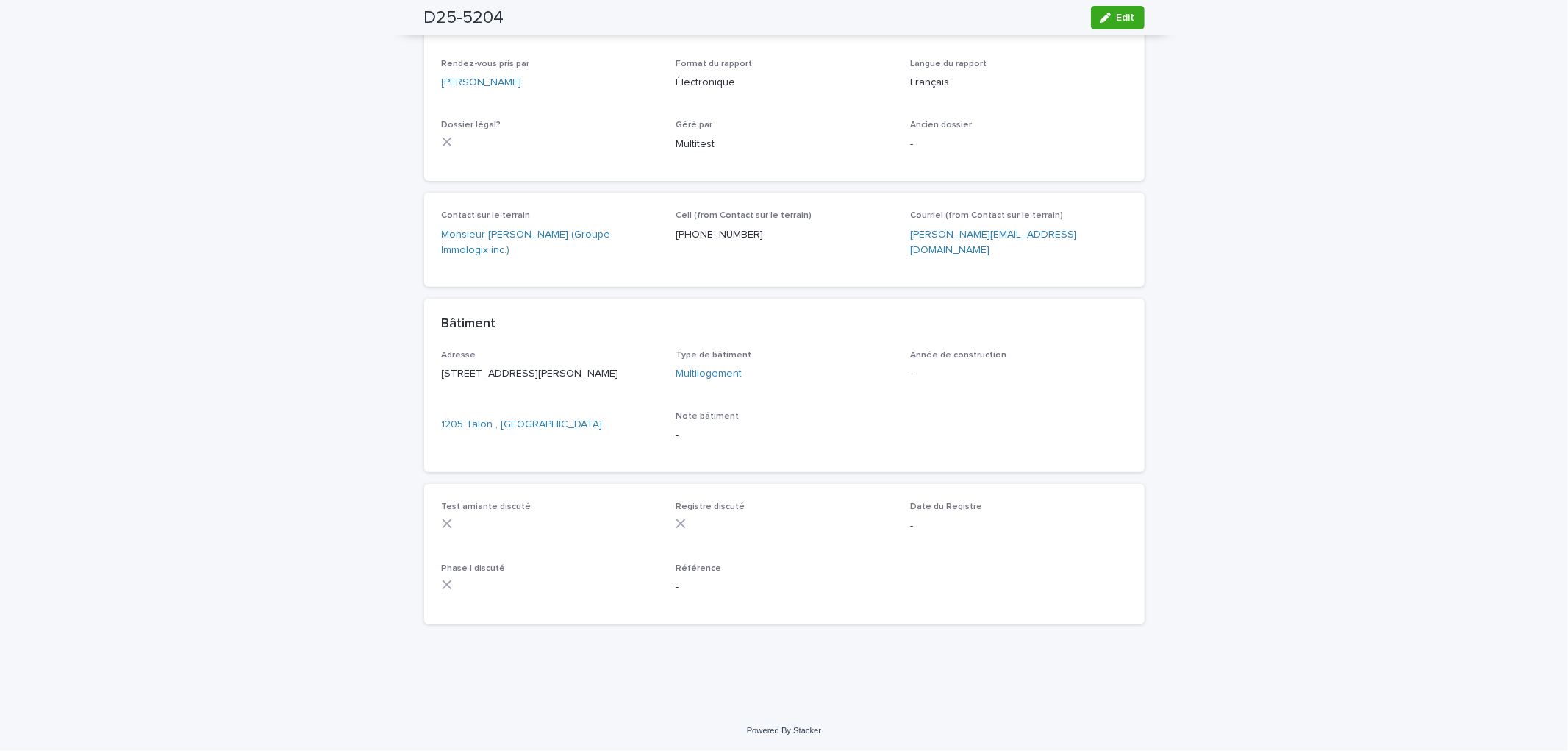
scroll to position [77, 0]
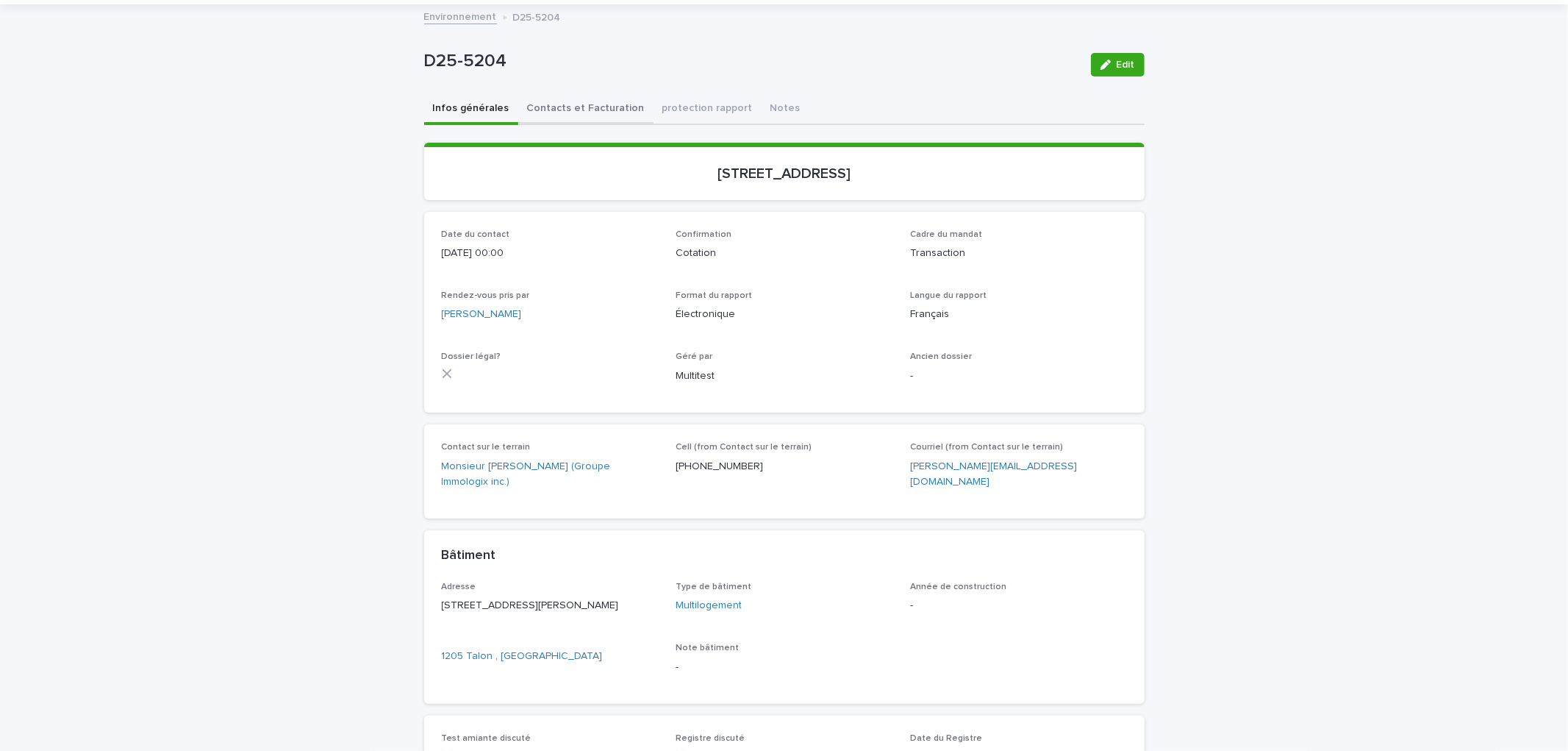
click at [589, 98] on button "Contacts et Facturation" at bounding box center [586, 109] width 135 height 30
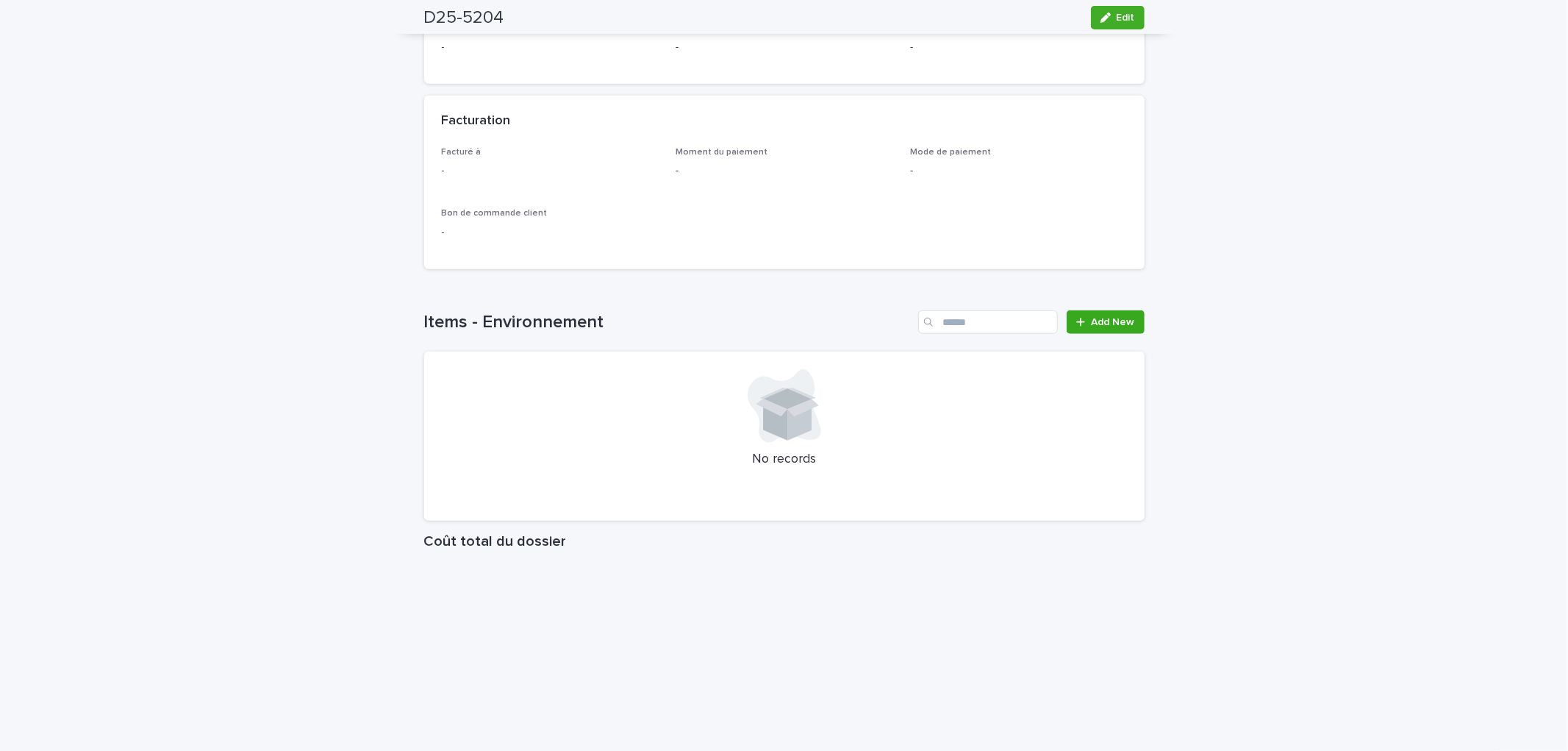
scroll to position [1173, 0]
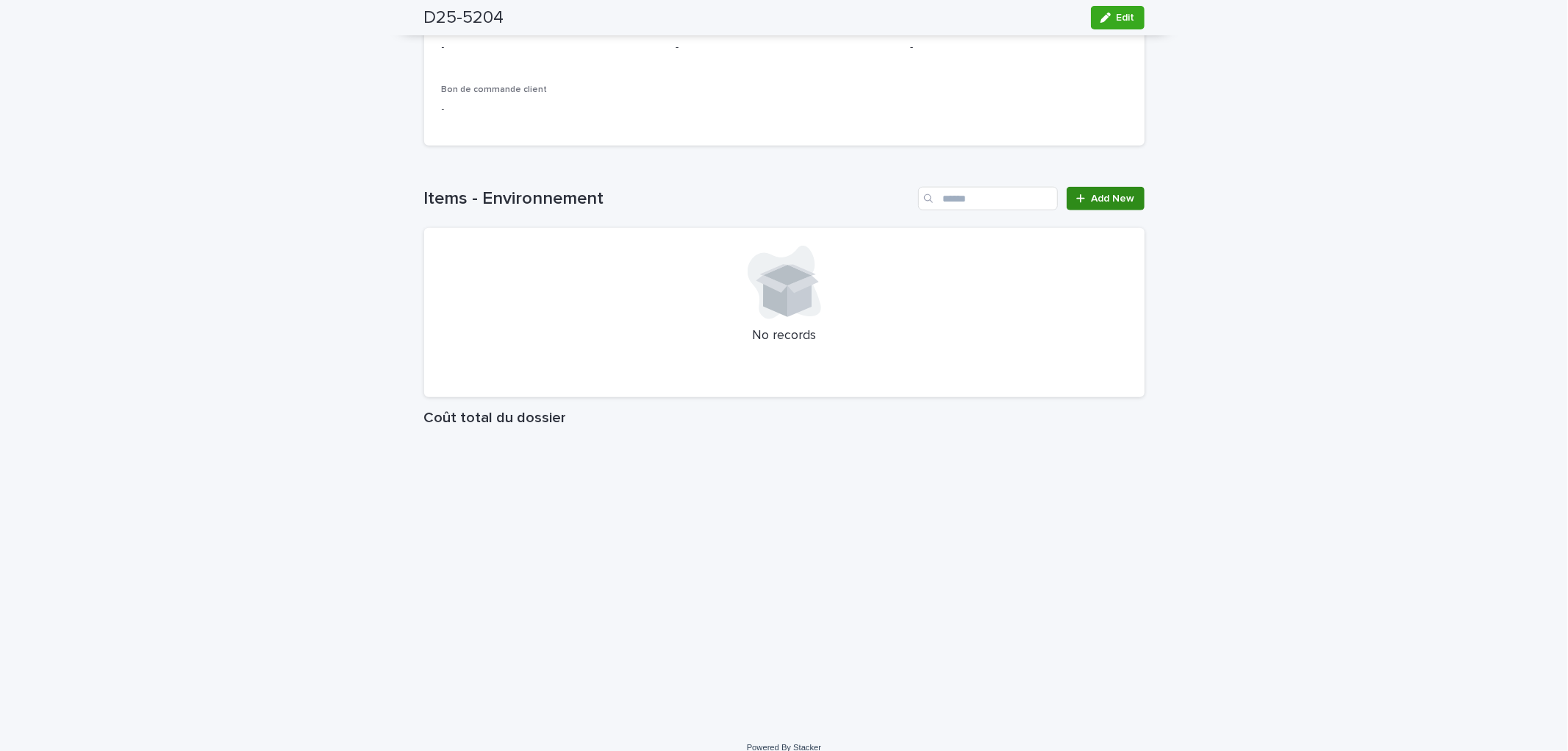
click at [1106, 193] on span "Add New" at bounding box center [1113, 198] width 43 height 10
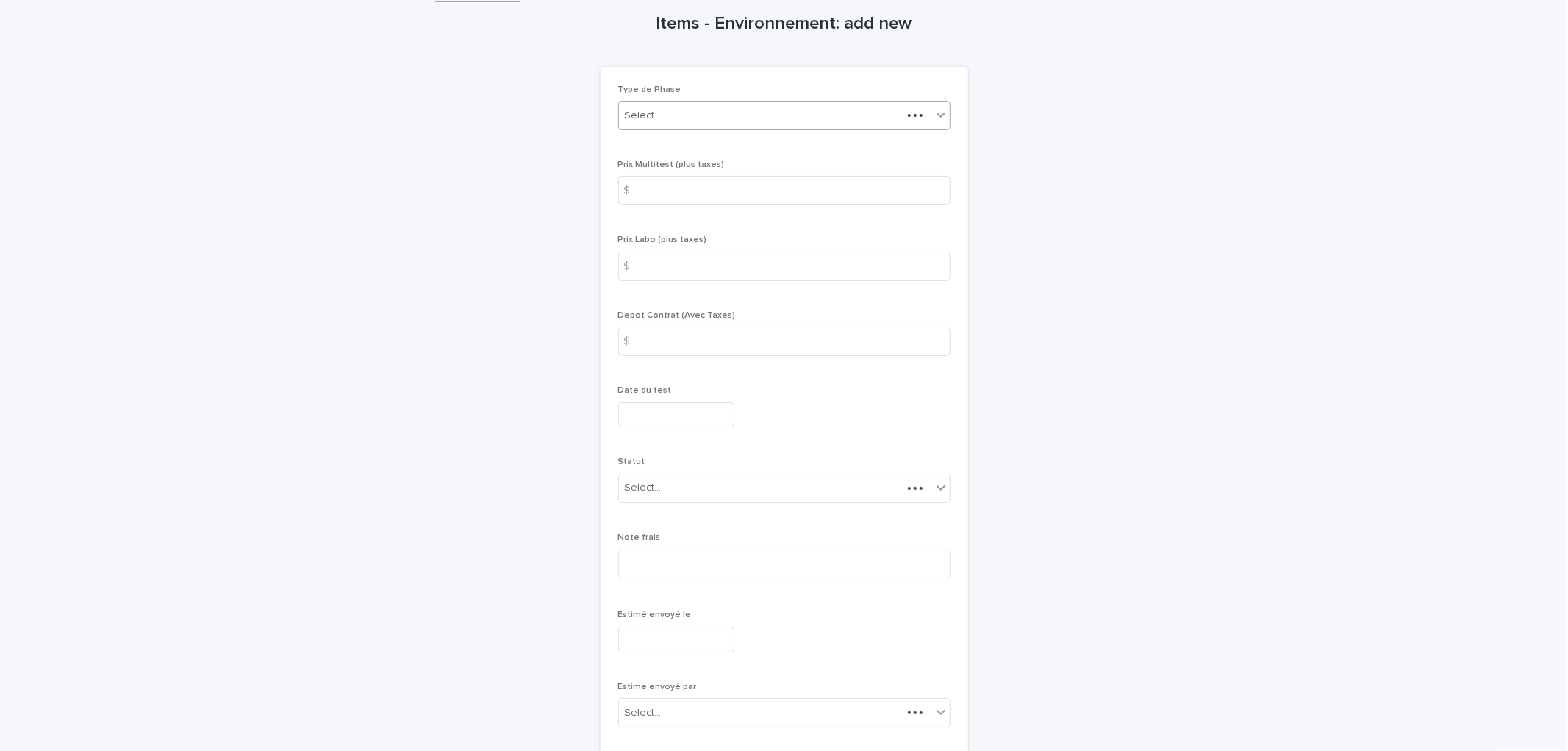
scroll to position [40, 0]
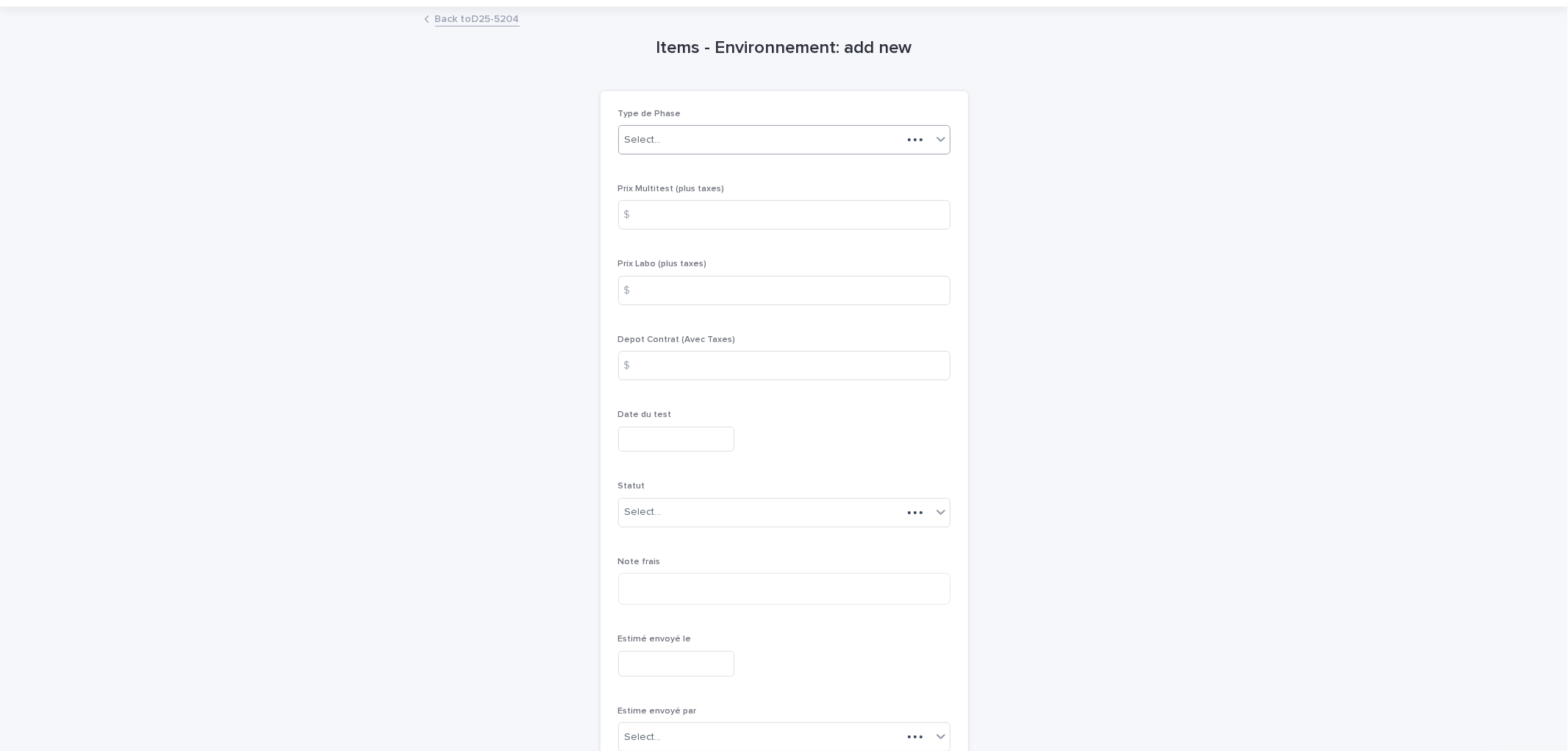
click at [713, 141] on div "Select..." at bounding box center [760, 139] width 283 height 25
click at [655, 307] on div "Phase 1" at bounding box center [777, 311] width 330 height 25
click at [650, 215] on input at bounding box center [784, 215] width 332 height 29
type input "****"
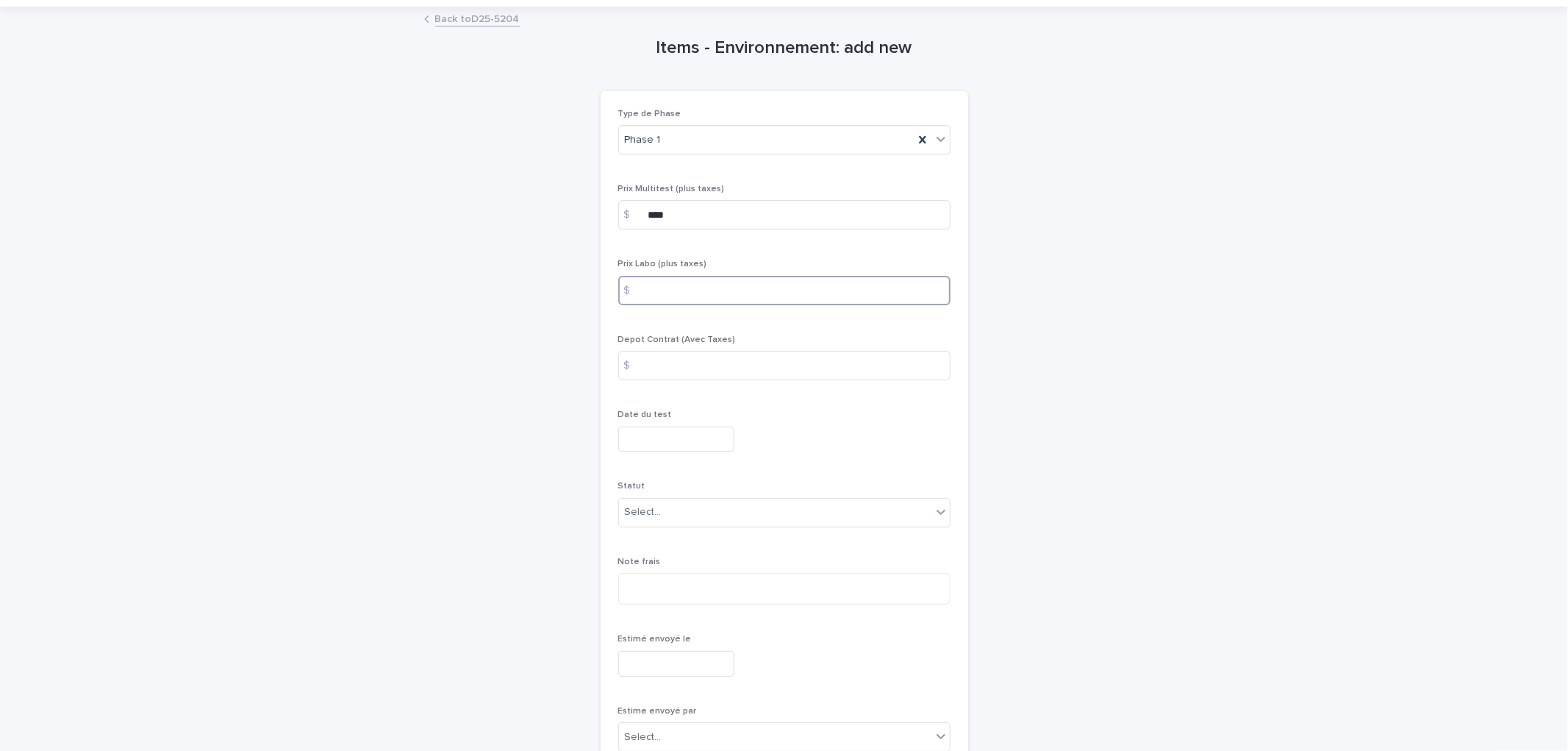
click at [662, 287] on input at bounding box center [784, 290] width 332 height 29
type input "****"
click at [689, 366] on input at bounding box center [784, 366] width 332 height 29
type input "***"
click at [915, 428] on div at bounding box center [784, 439] width 332 height 25
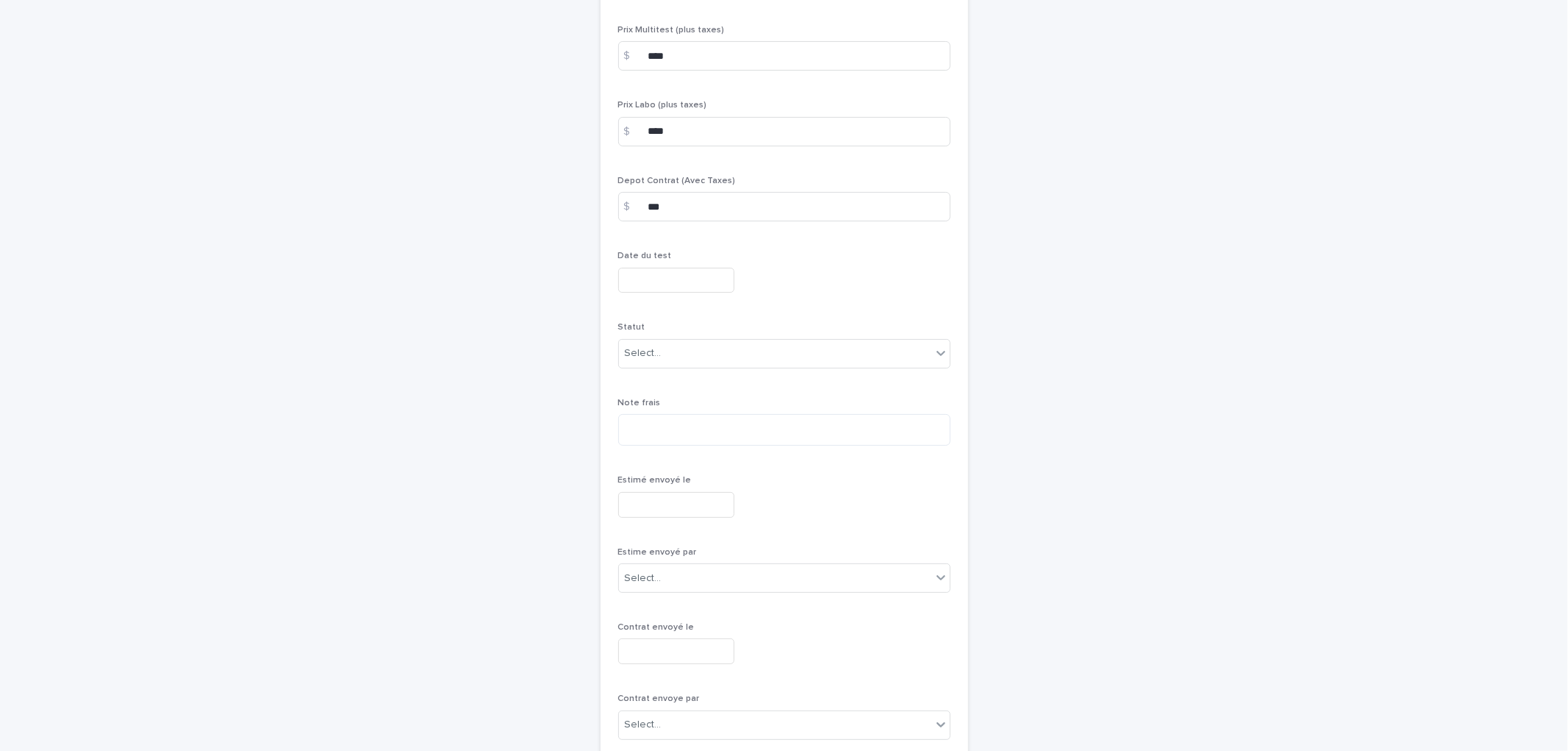
scroll to position [204, 0]
click at [715, 356] on div "Select..." at bounding box center [774, 348] width 313 height 25
click at [668, 375] on div "En cotation" at bounding box center [777, 376] width 330 height 25
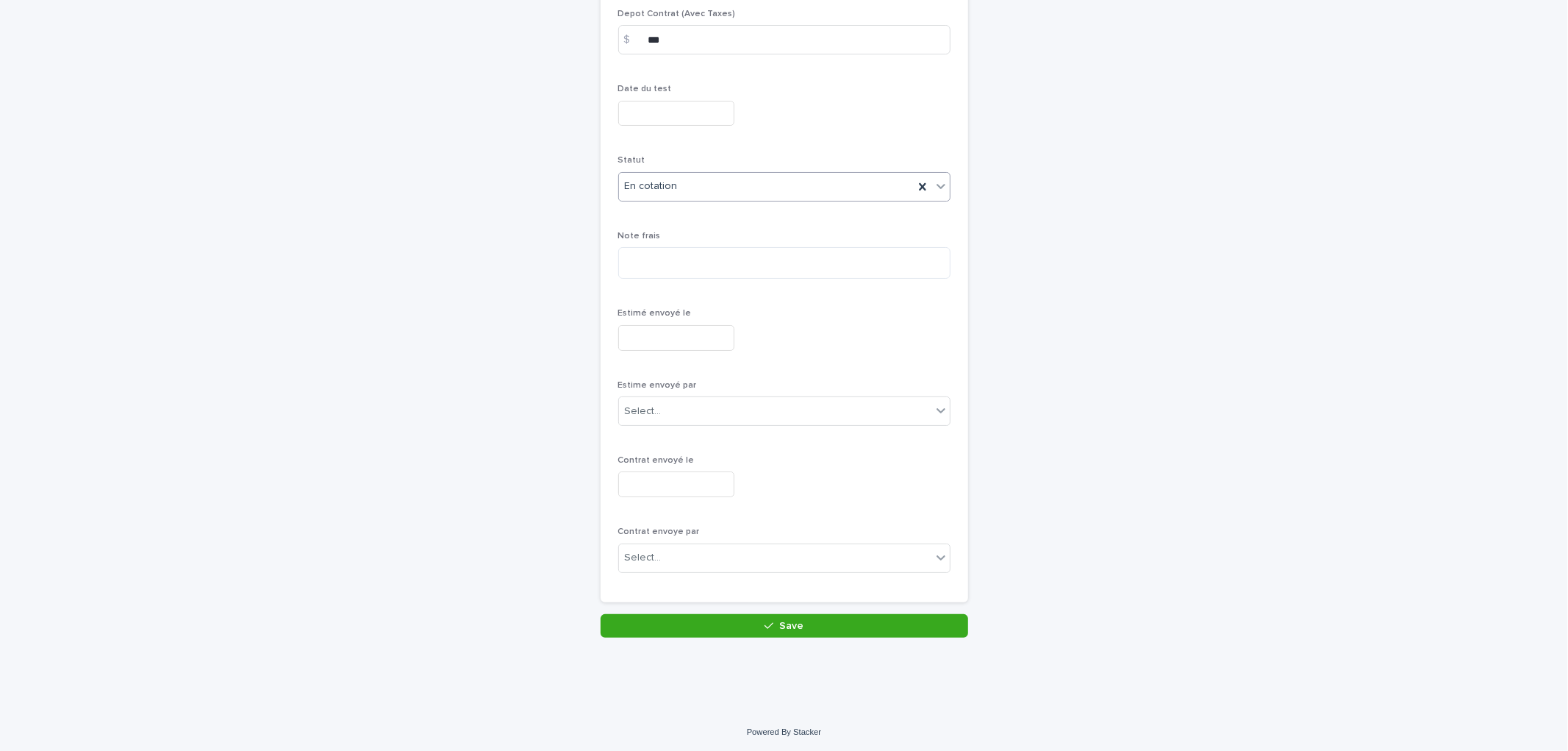
scroll to position [369, 0]
click at [665, 416] on div "Select..." at bounding box center [774, 410] width 313 height 25
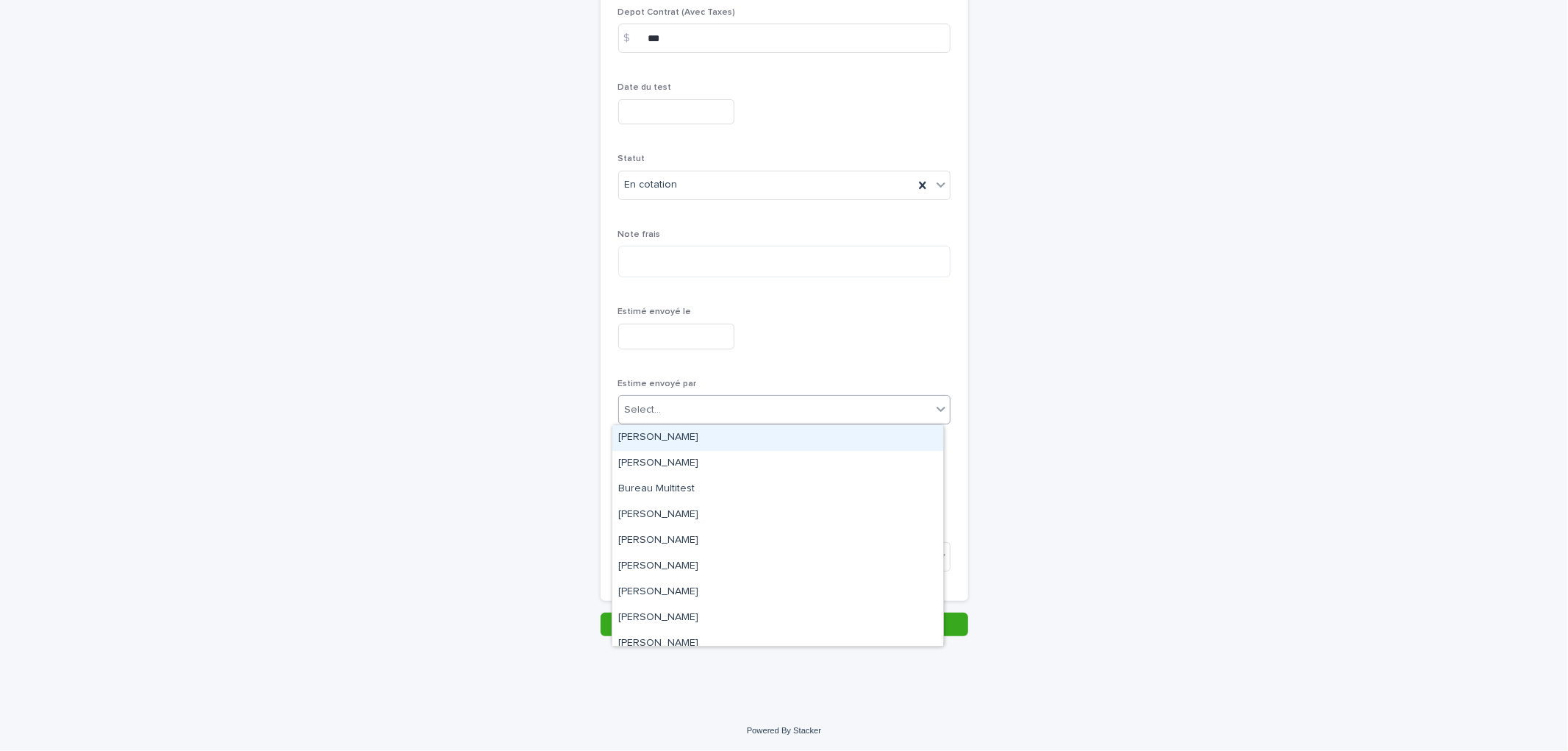
click at [737, 371] on div "Type de Phase Phase 1 Prix Multitest (plus taxes) $ **** Prix Labo (plus taxes)…" at bounding box center [784, 181] width 332 height 801
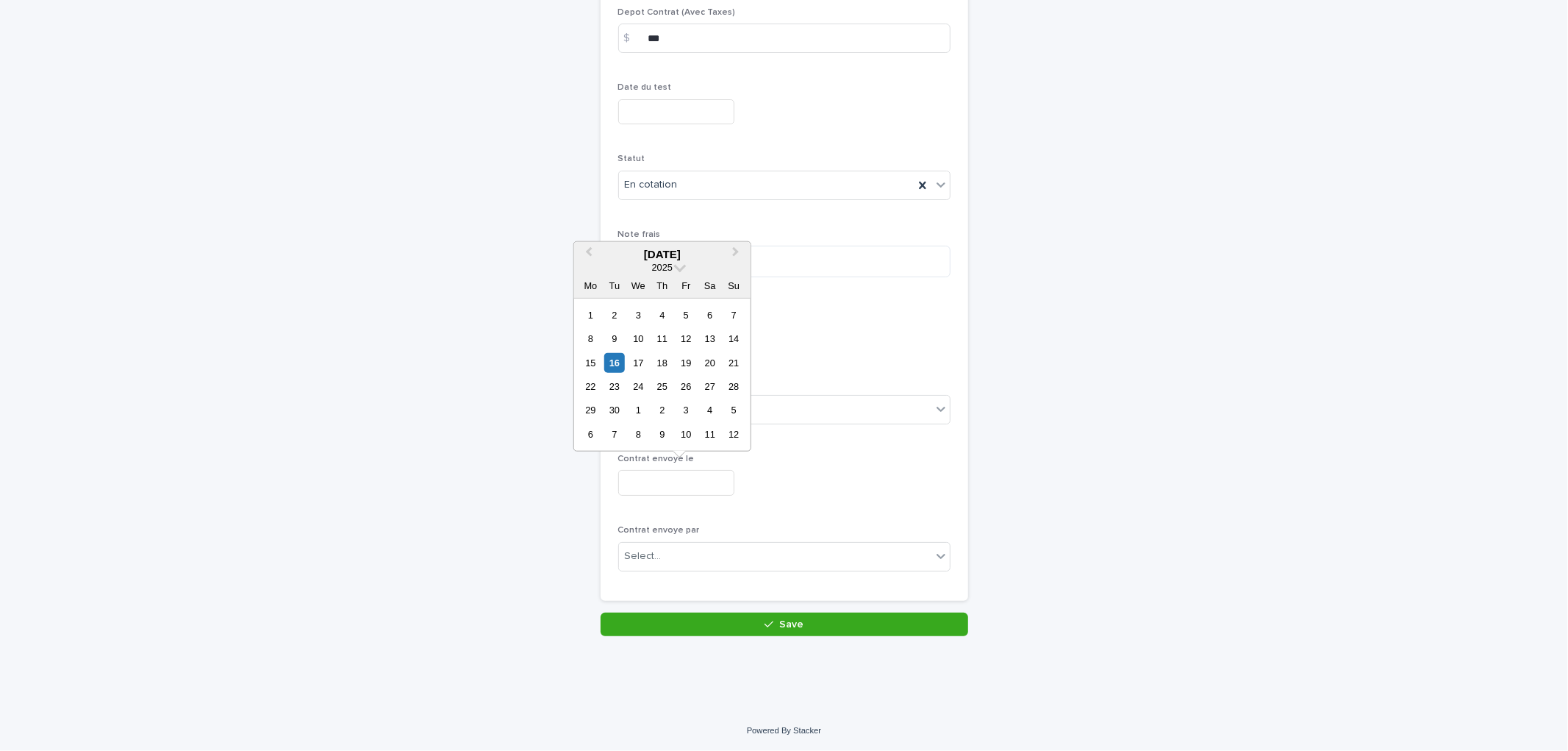
click at [692, 472] on input "text" at bounding box center [676, 482] width 116 height 25
click at [615, 358] on div "16" at bounding box center [613, 362] width 20 height 20
type input "**********"
click at [671, 560] on div "Select..." at bounding box center [774, 556] width 313 height 25
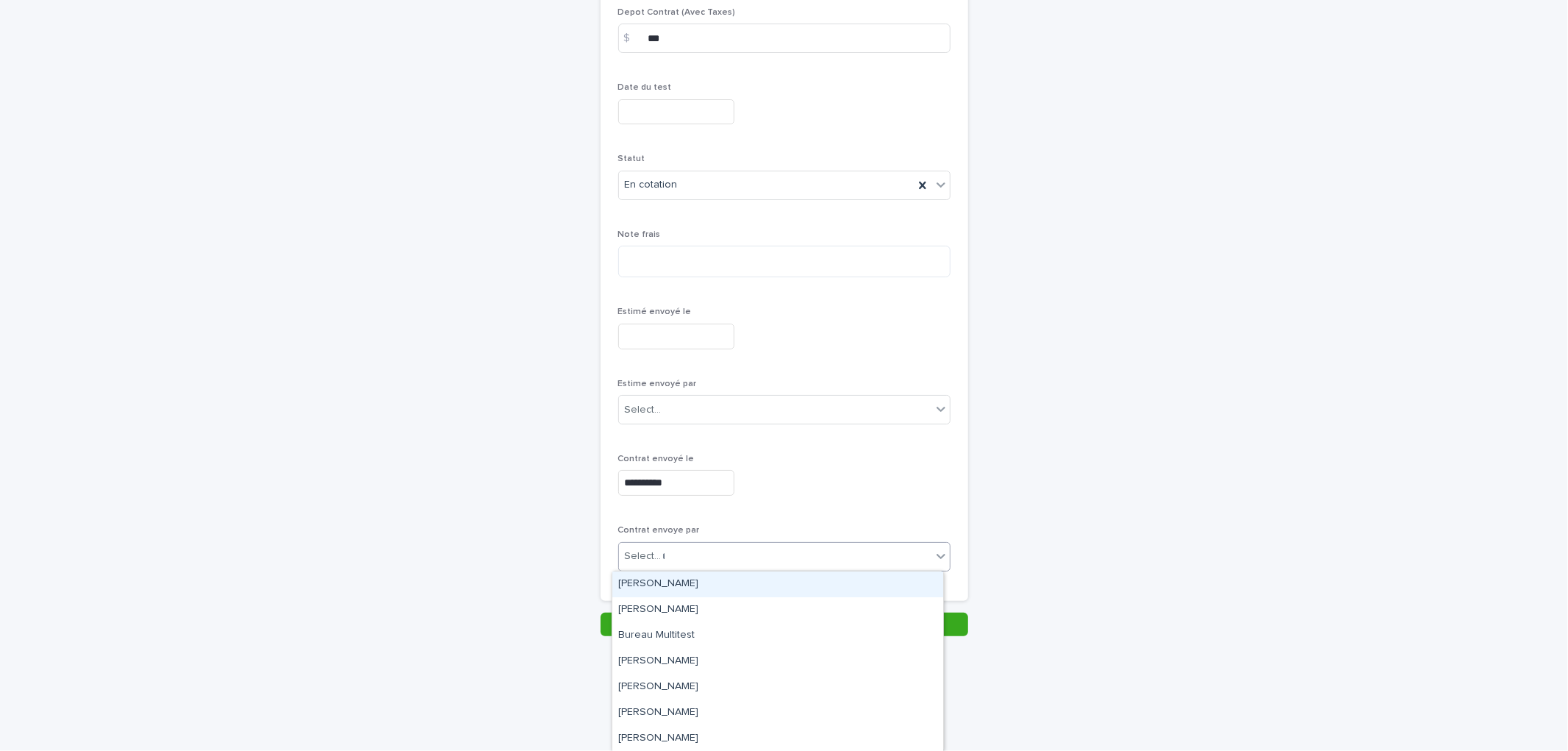
type input "**"
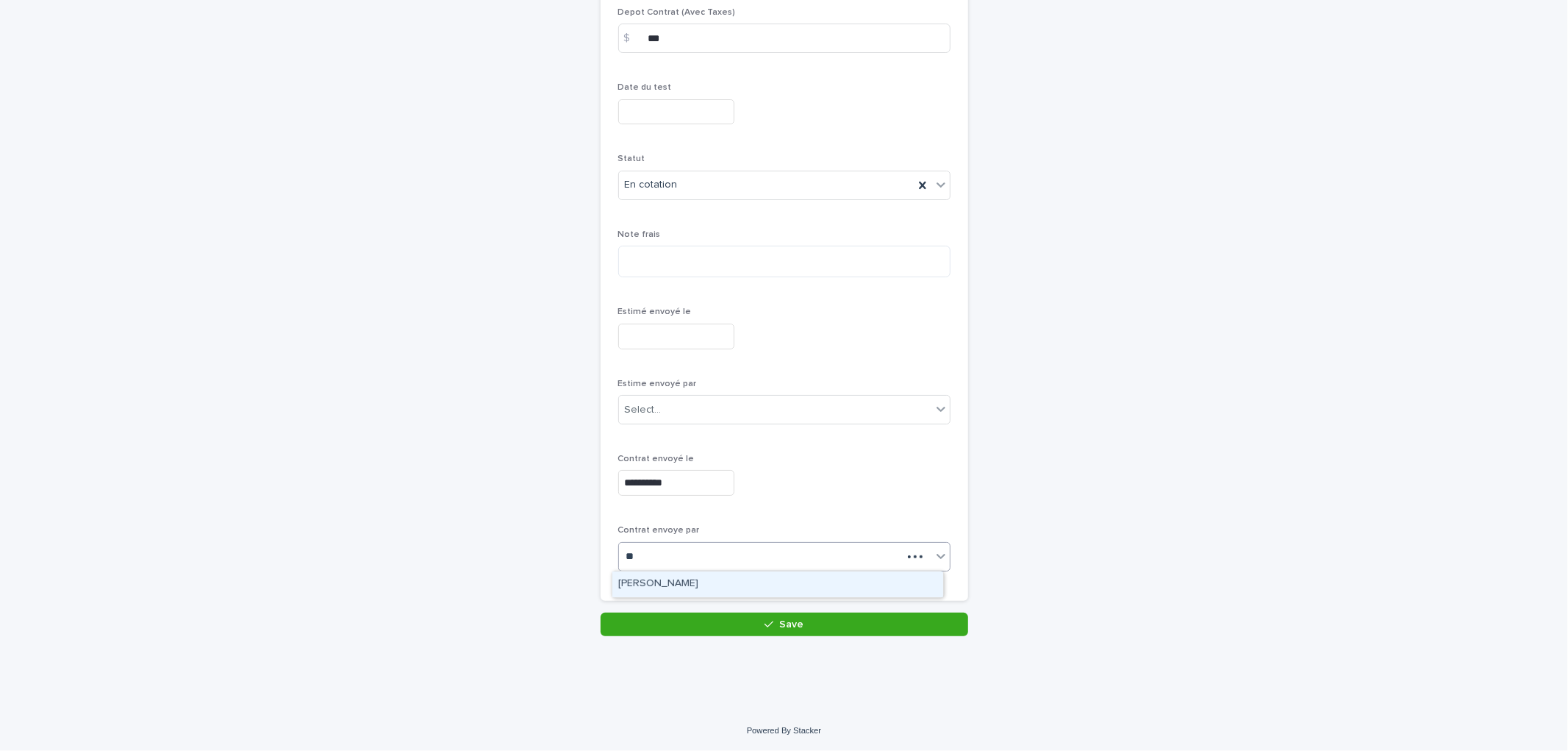
click at [674, 582] on div "[PERSON_NAME]" at bounding box center [777, 584] width 330 height 25
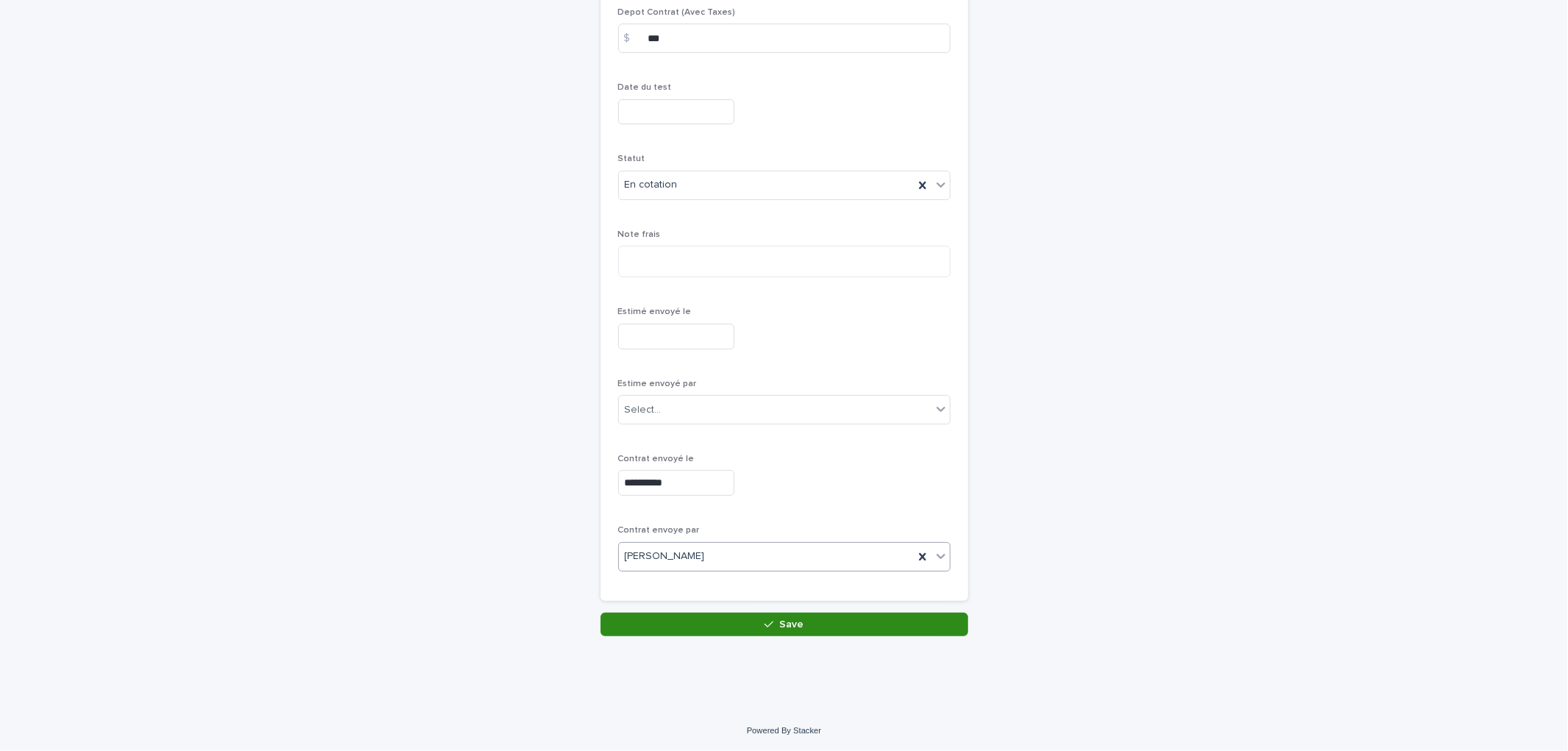
click at [757, 626] on button "Save" at bounding box center [784, 625] width 368 height 24
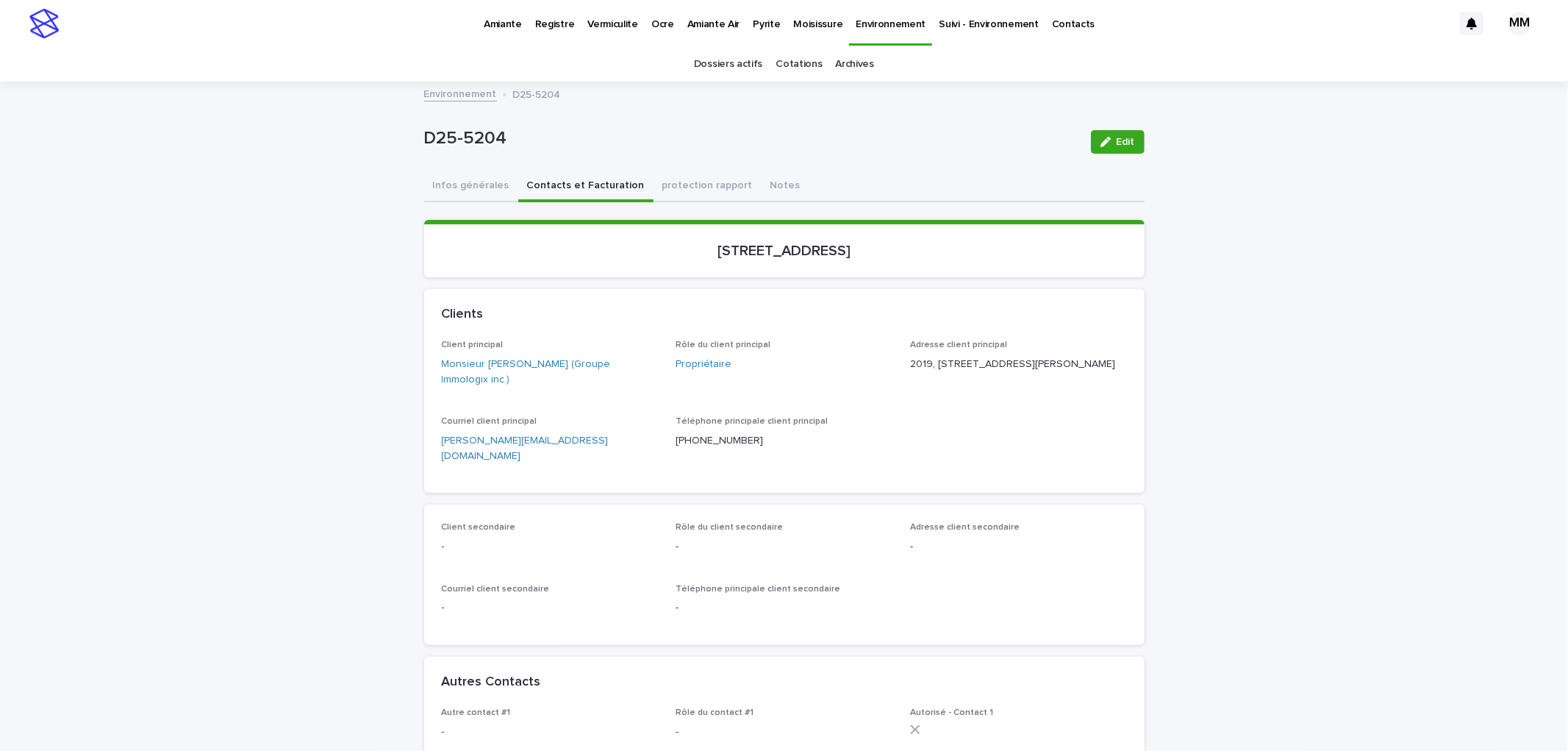
click at [472, 187] on button "Infos générales" at bounding box center [471, 186] width 94 height 30
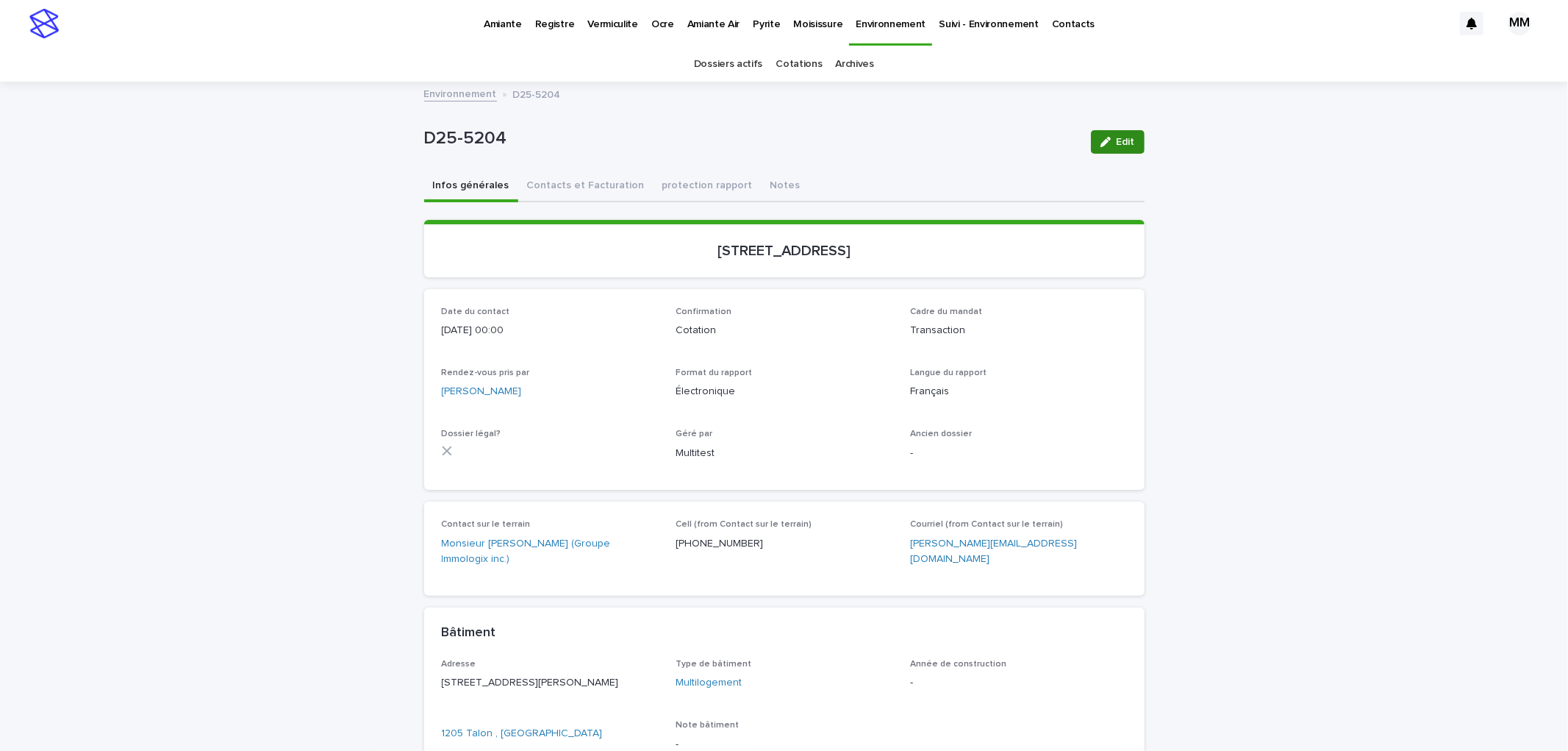
click at [1091, 151] on button "Edit" at bounding box center [1117, 142] width 54 height 24
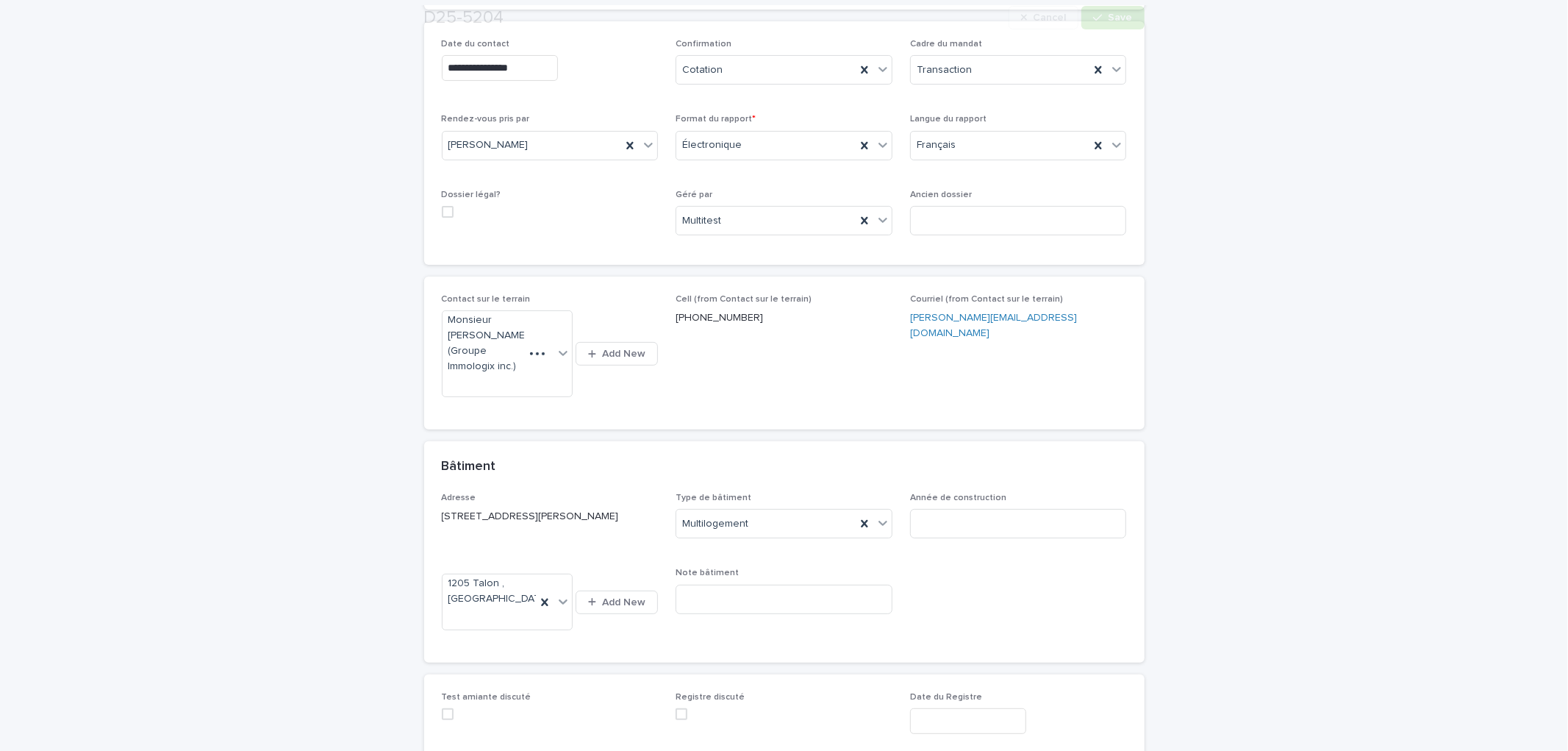
scroll to position [319, 0]
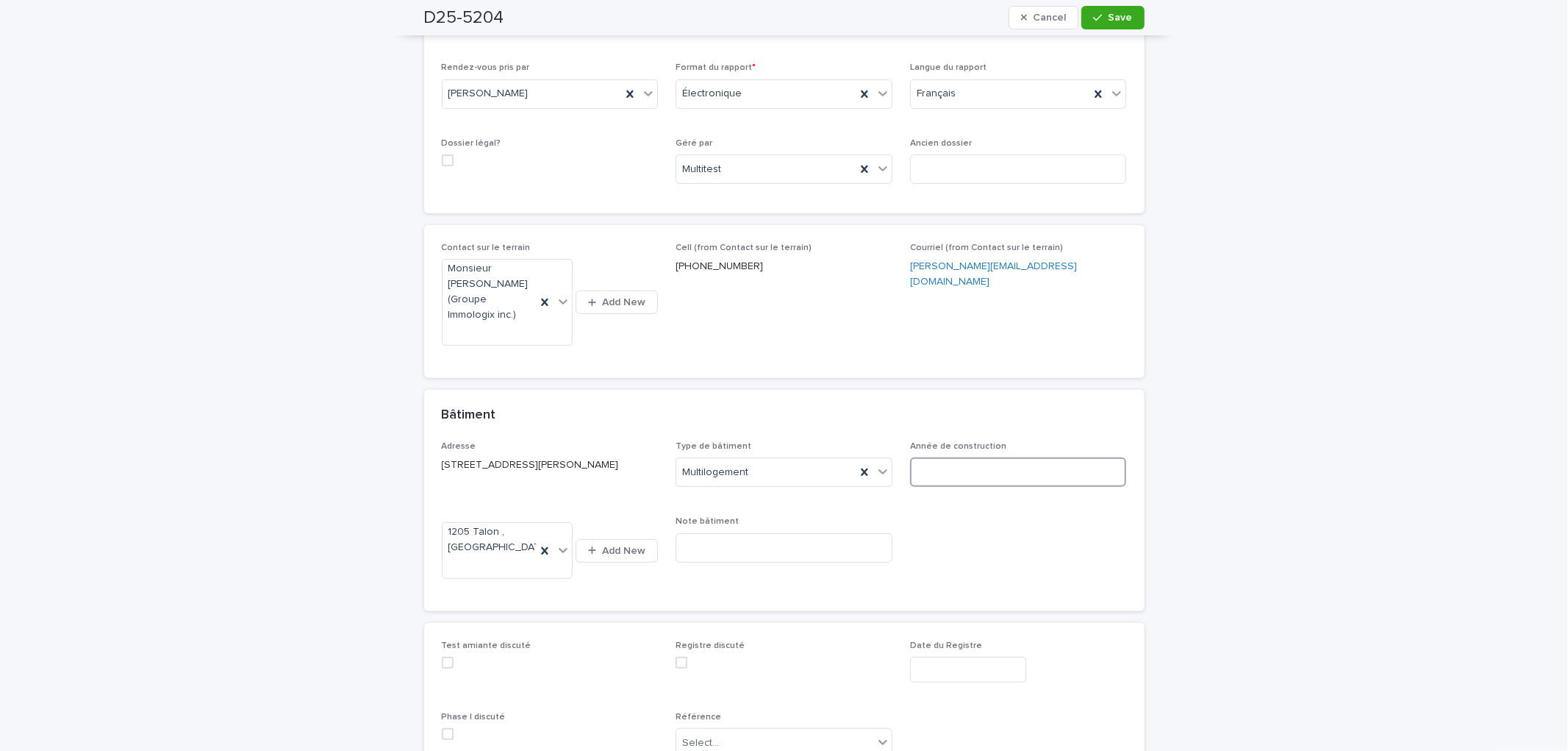
click at [960, 466] on input at bounding box center [1017, 472] width 217 height 29
type input "****"
click at [1104, 9] on button "Save" at bounding box center [1112, 18] width 63 height 24
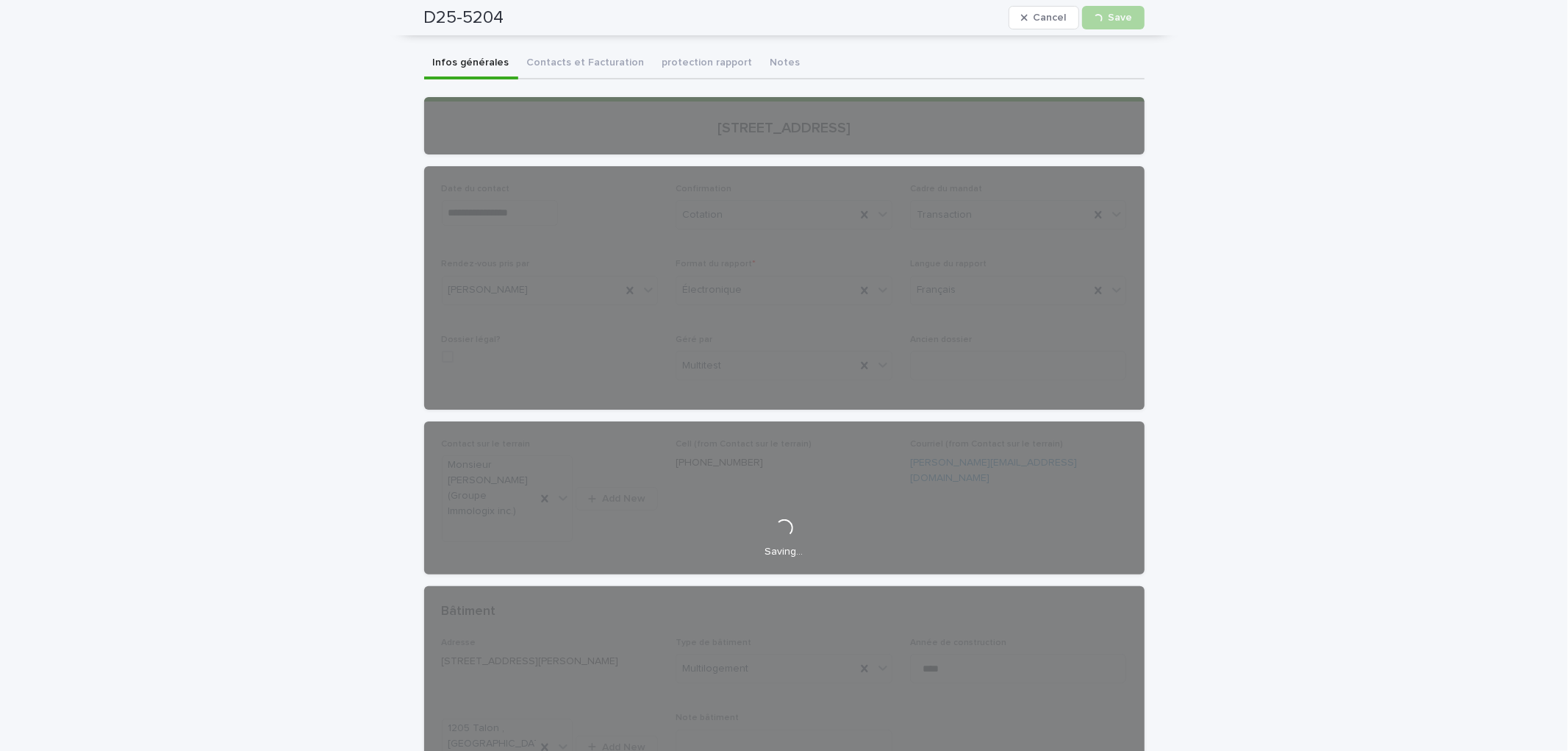
scroll to position [0, 0]
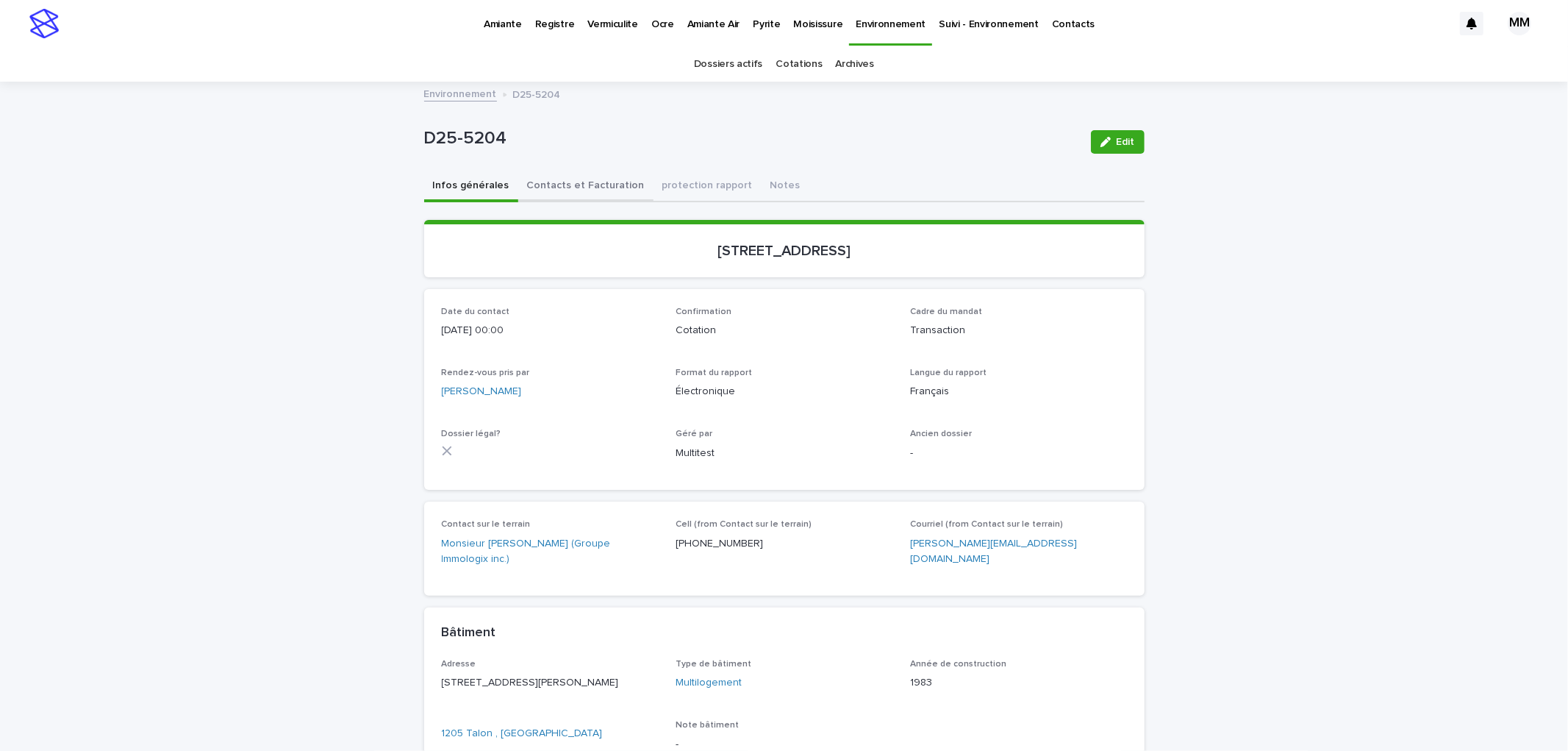
click at [578, 172] on button "Contacts et Facturation" at bounding box center [586, 186] width 135 height 30
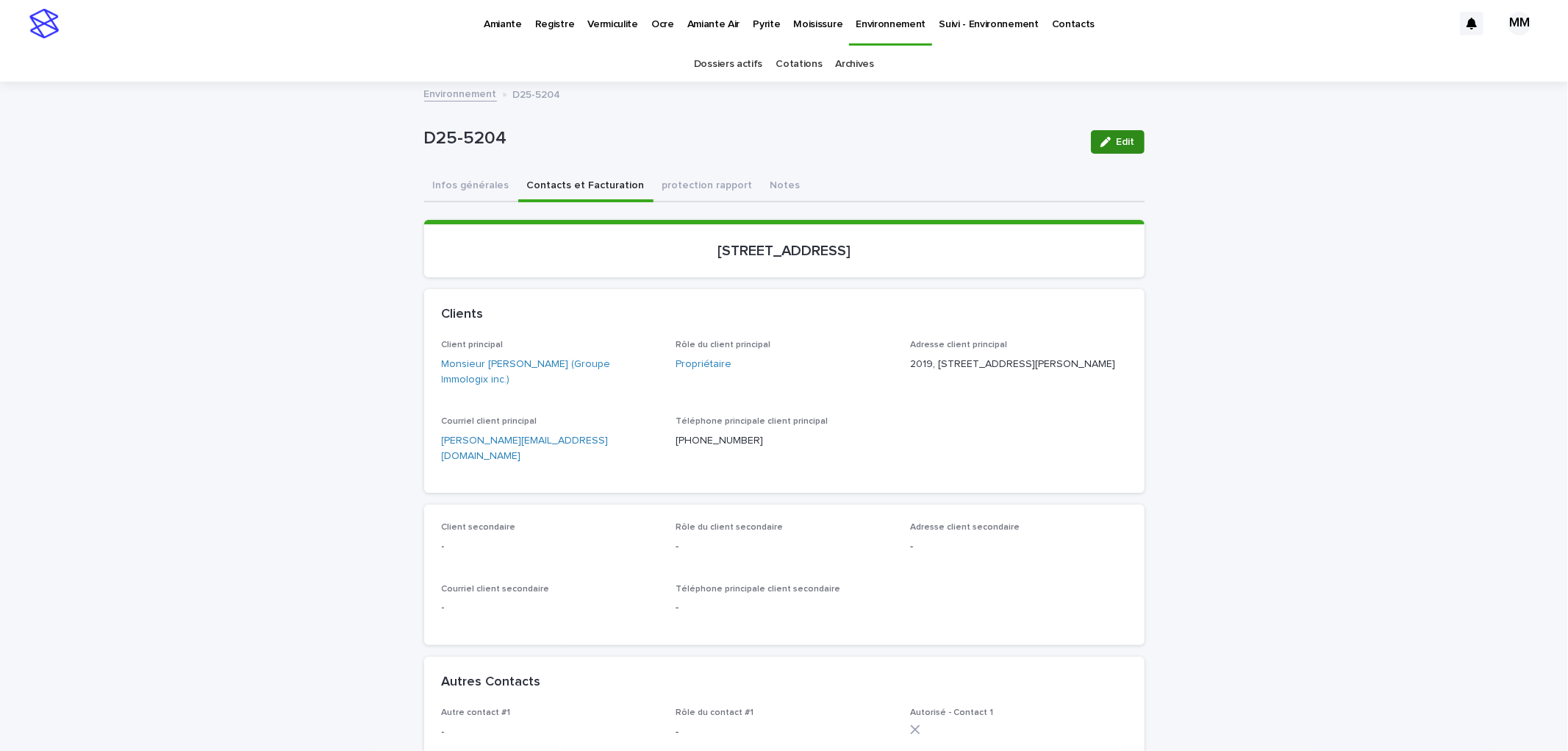
click at [1119, 143] on span "Edit" at bounding box center [1125, 141] width 19 height 10
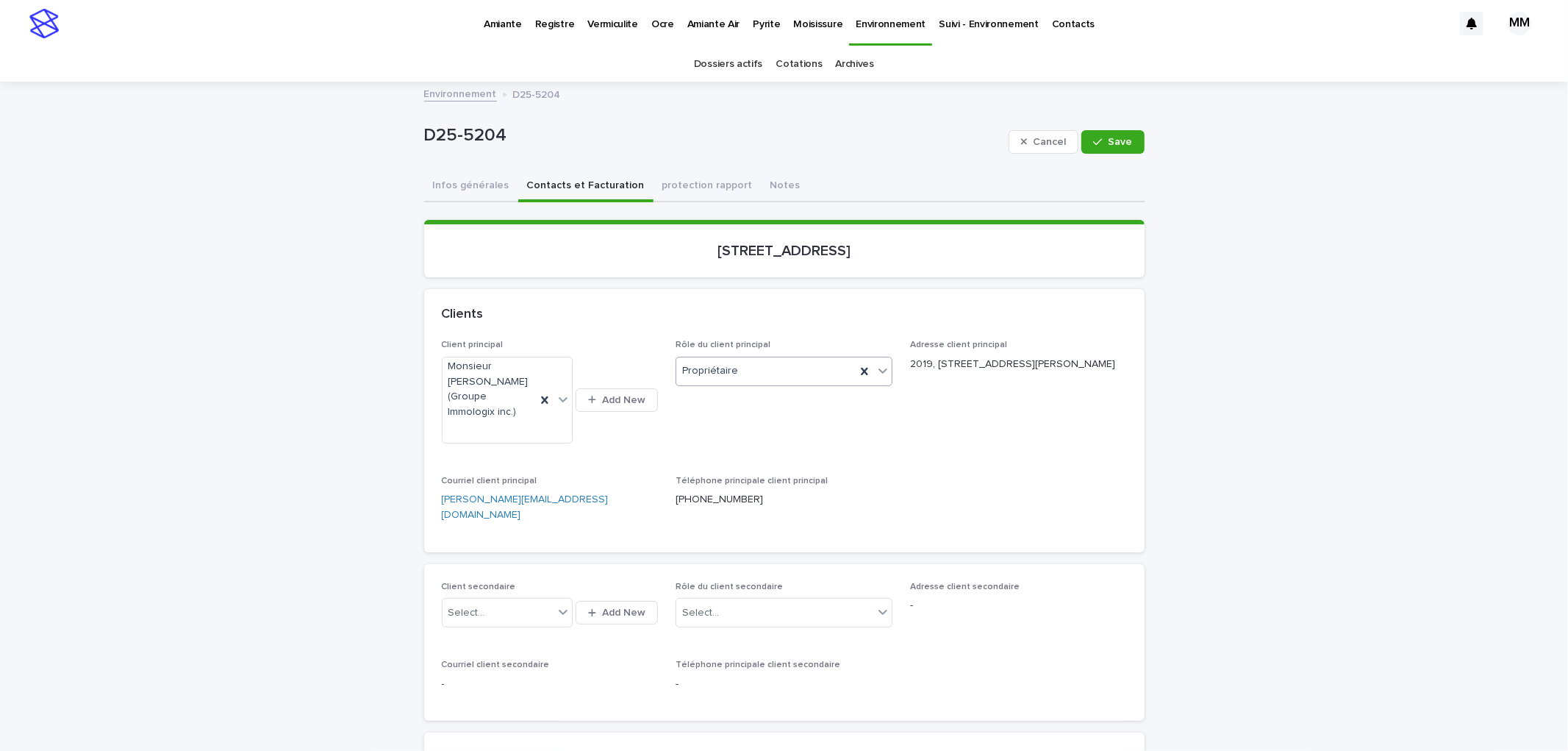
click at [807, 376] on div "Propriétaire" at bounding box center [765, 371] width 179 height 25
click at [733, 395] on div "Acheteur" at bounding box center [778, 398] width 216 height 25
click at [1115, 133] on button "Save" at bounding box center [1112, 142] width 63 height 24
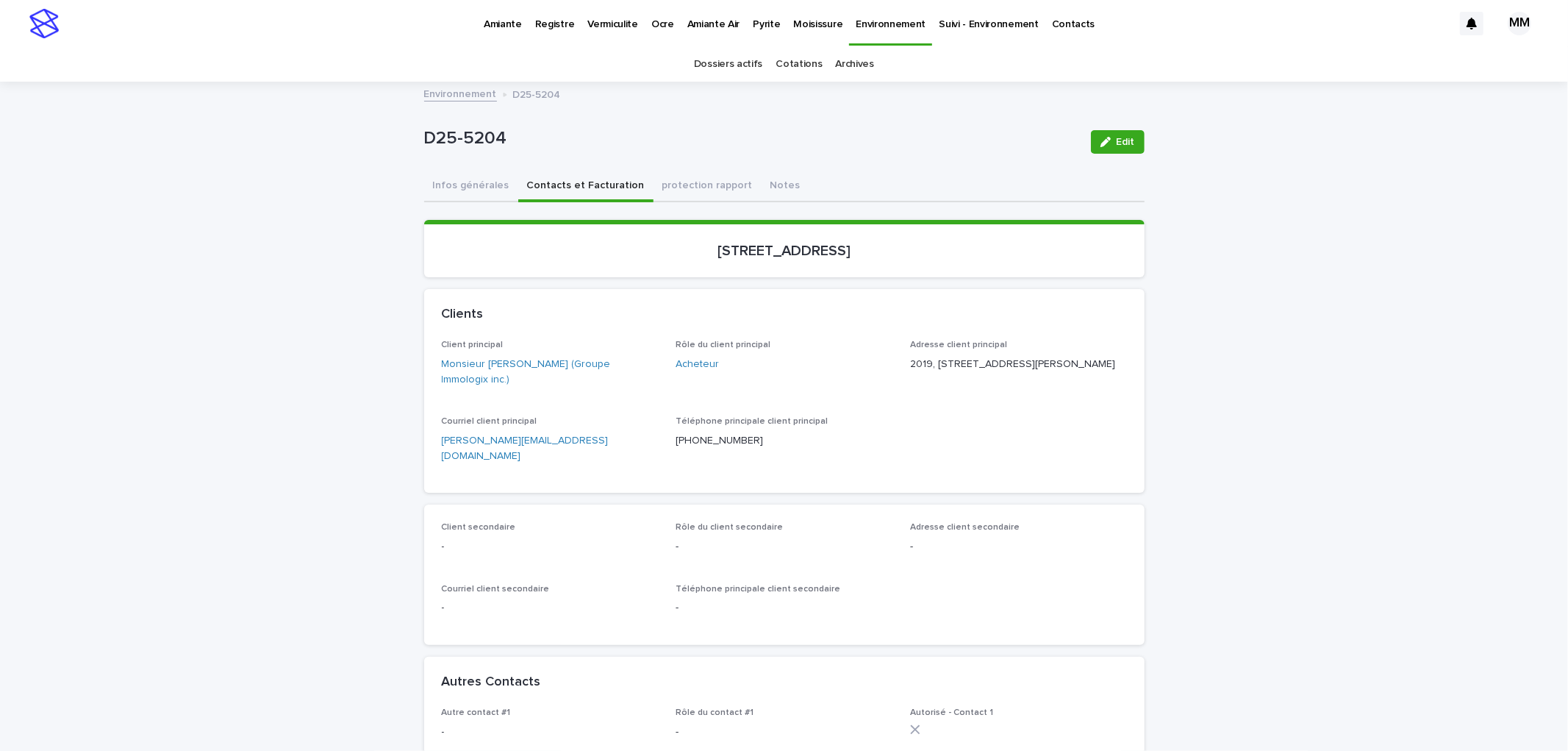
click at [463, 85] on link "Environnement" at bounding box center [461, 92] width 73 height 17
